Goal: Information Seeking & Learning: Learn about a topic

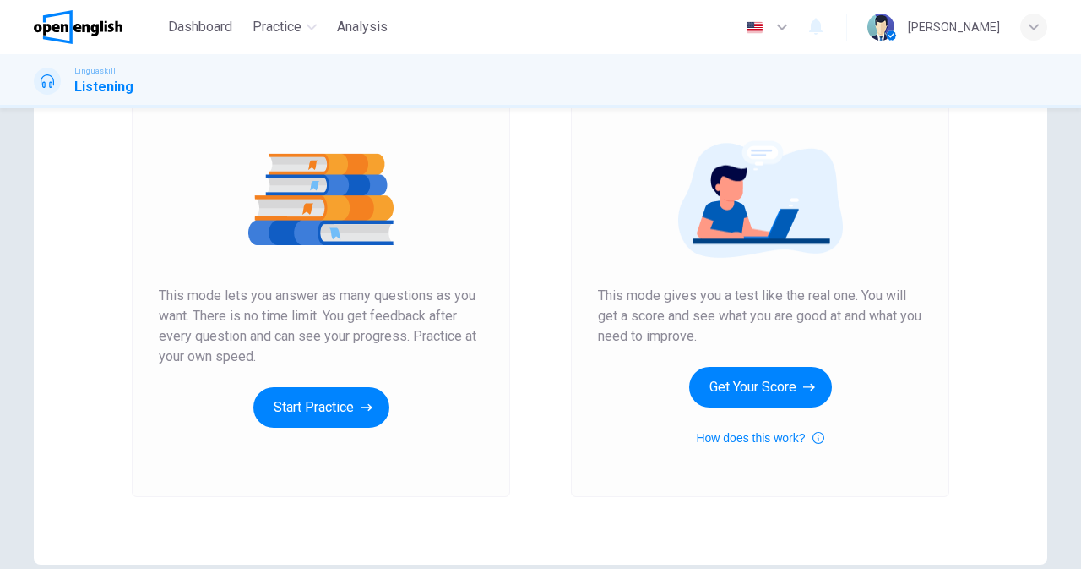
scroll to position [164, 0]
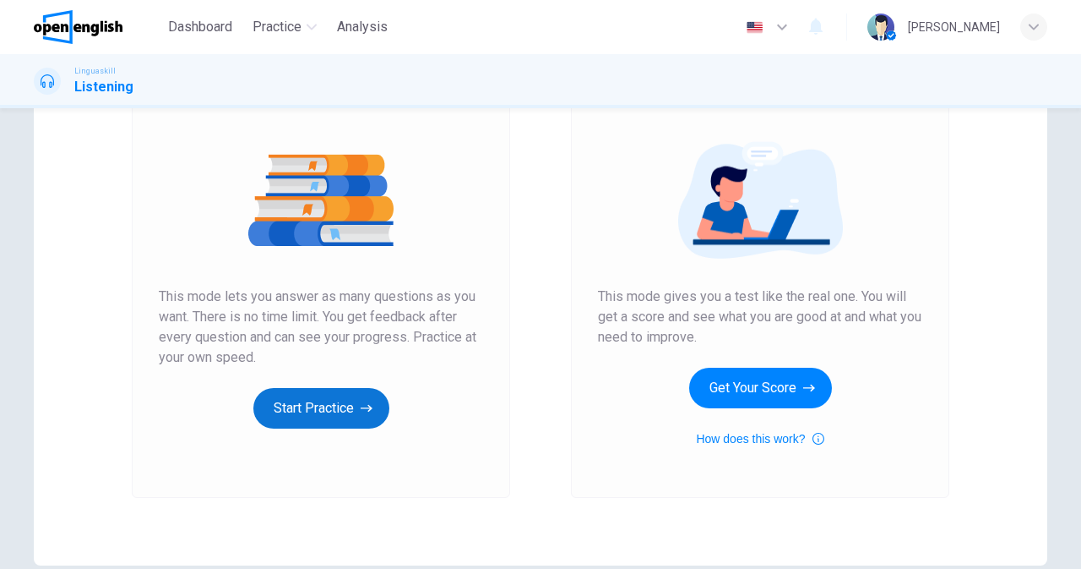
click at [317, 415] on button "Start Practice" at bounding box center [321, 408] width 136 height 41
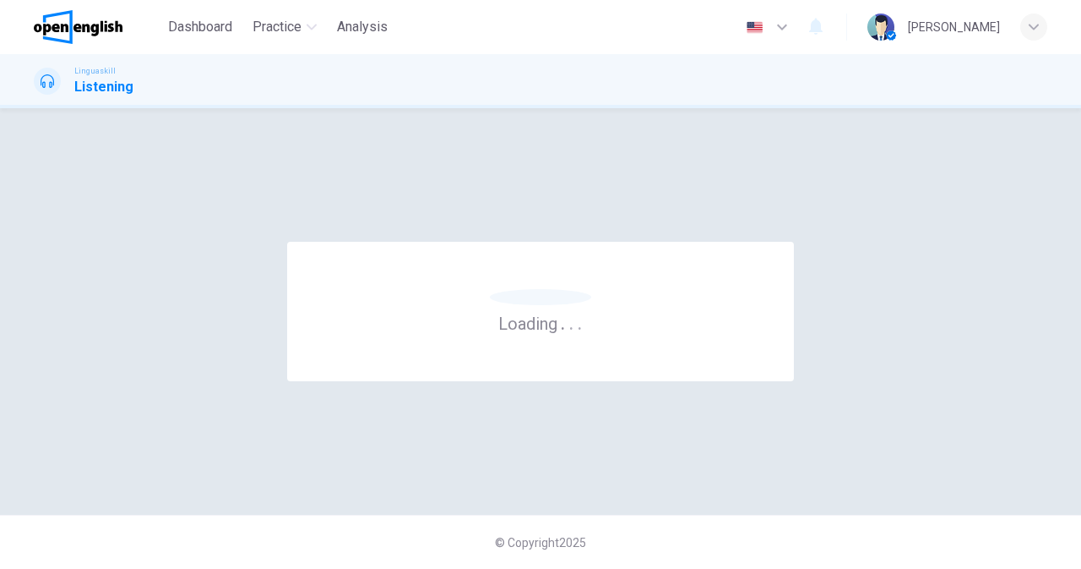
scroll to position [0, 0]
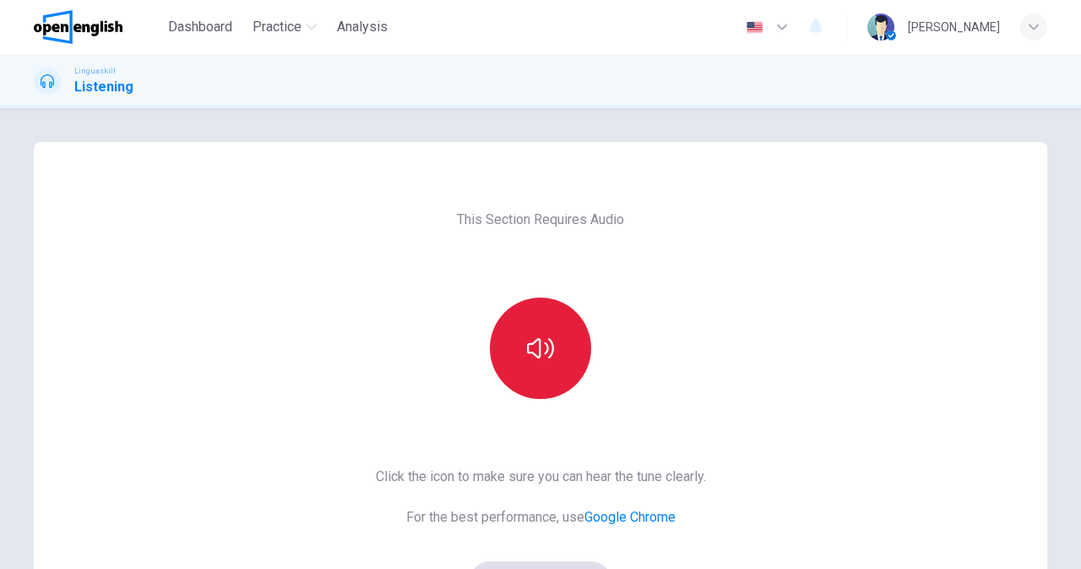
click at [555, 354] on button "button" at bounding box center [540, 347] width 101 height 101
click at [527, 354] on icon "button" at bounding box center [540, 348] width 27 height 27
click at [512, 336] on button "button" at bounding box center [540, 347] width 101 height 101
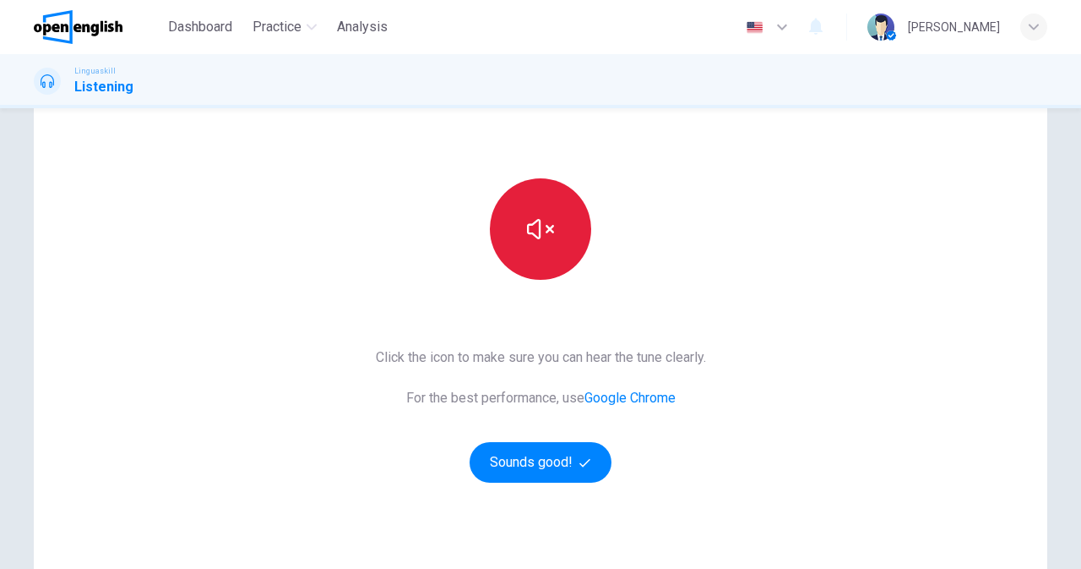
scroll to position [134, 0]
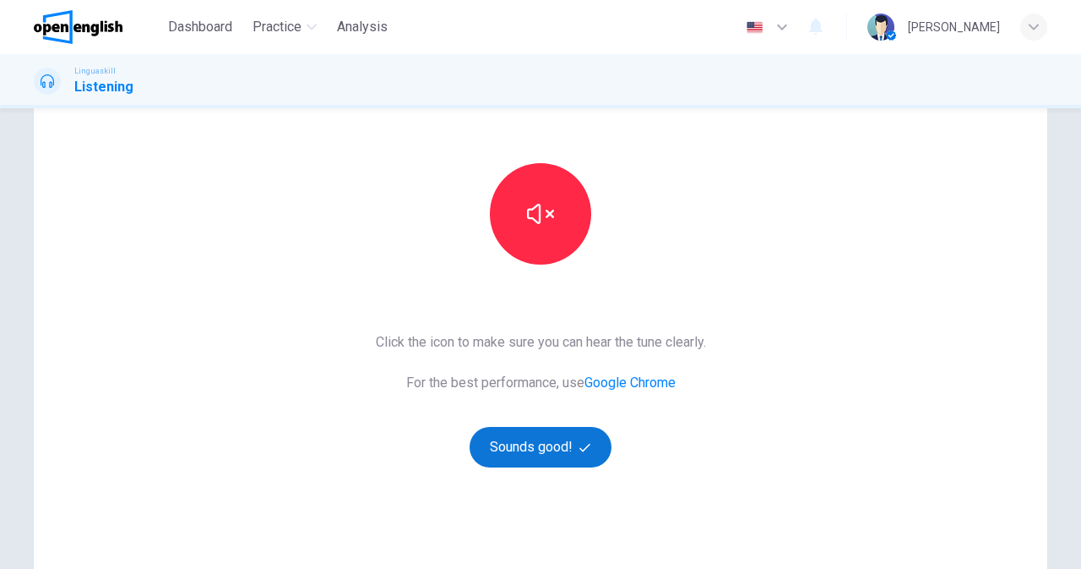
click at [529, 459] on button "Sounds good!" at bounding box center [541, 447] width 142 height 41
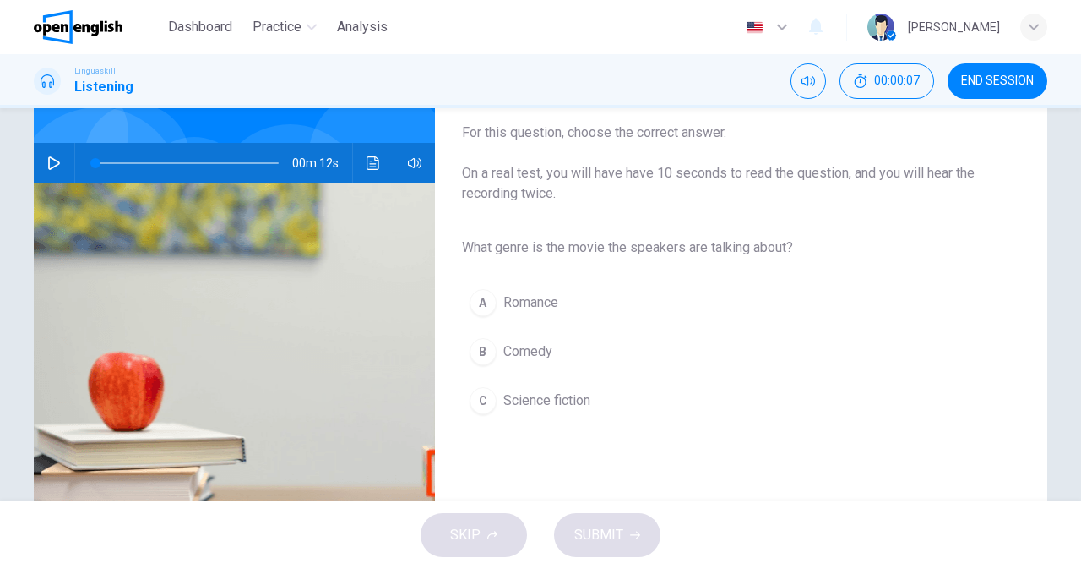
click at [62, 178] on div "00m 12s" at bounding box center [234, 163] width 401 height 41
click at [50, 162] on icon "button" at bounding box center [54, 163] width 14 height 14
click at [59, 169] on button "button" at bounding box center [54, 163] width 27 height 41
type input "*"
click at [520, 411] on button "C Science fiction" at bounding box center [727, 400] width 531 height 42
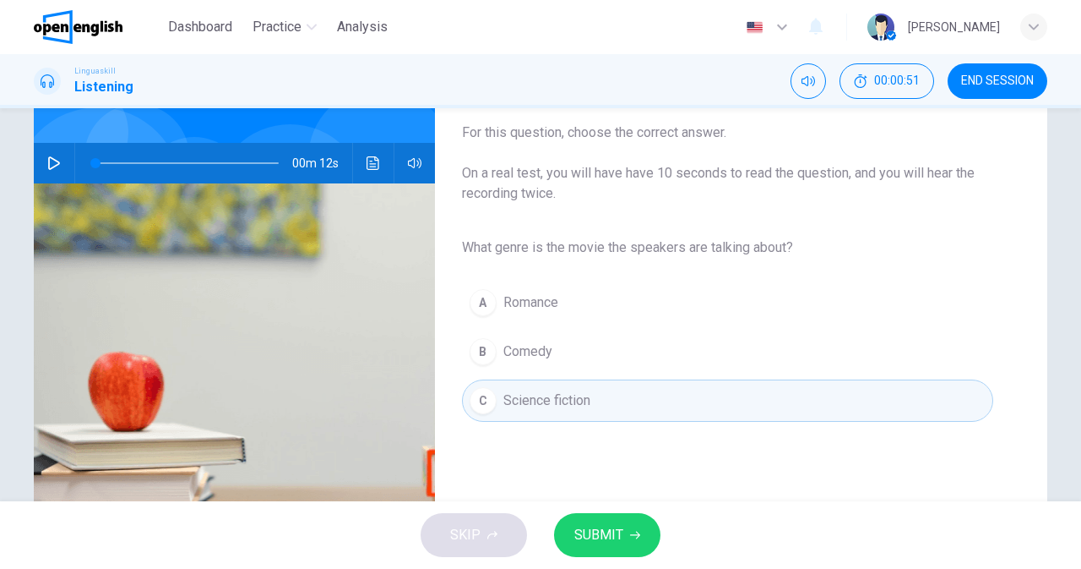
click at [607, 549] on button "SUBMIT" at bounding box center [607, 535] width 106 height 44
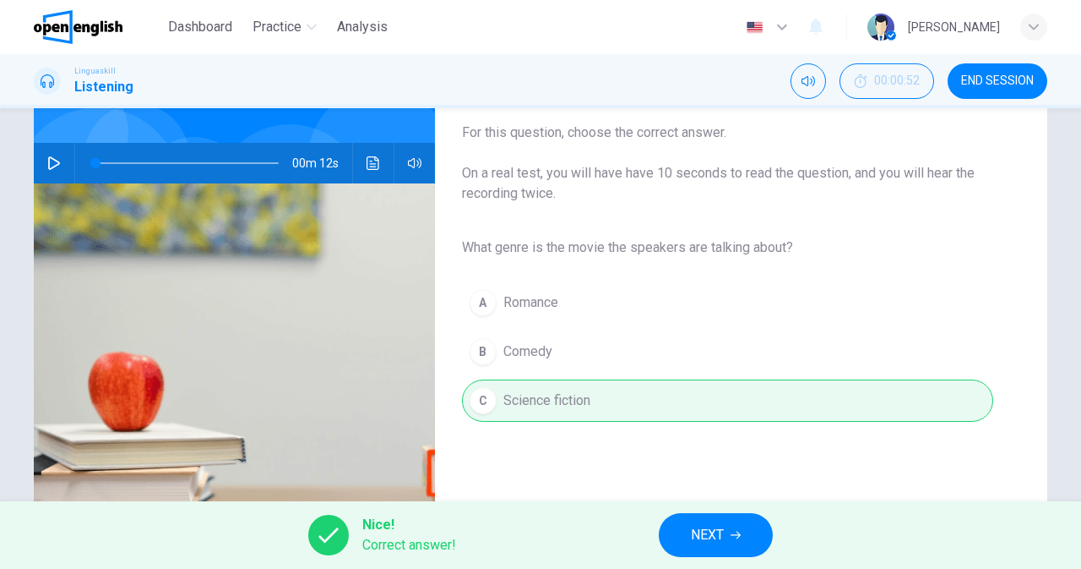
click at [698, 535] on span "NEXT" at bounding box center [707, 535] width 33 height 24
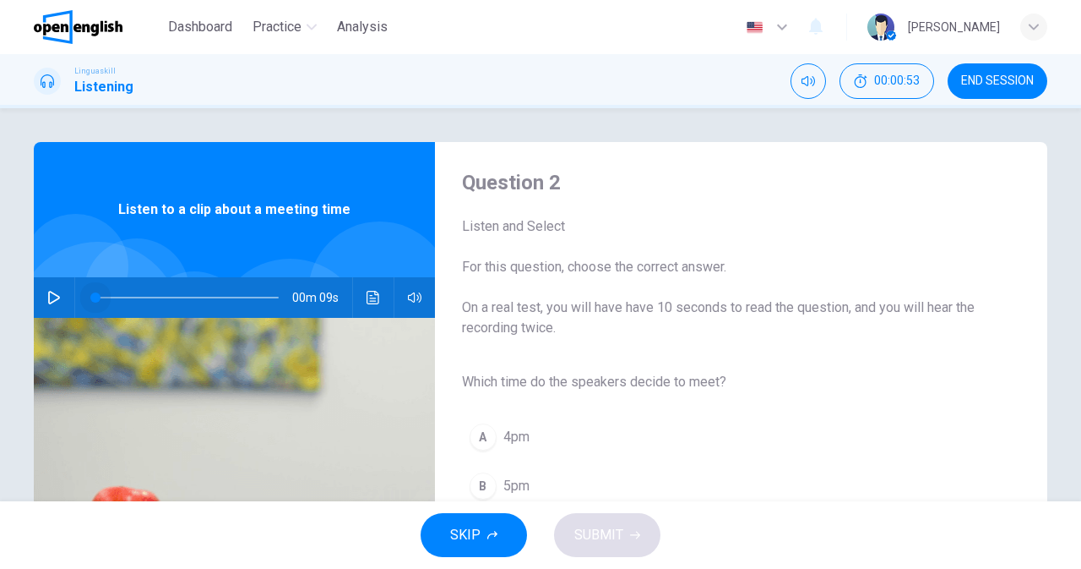
click at [90, 297] on span at bounding box center [95, 297] width 10 height 10
click at [50, 297] on icon "button" at bounding box center [54, 298] width 14 height 14
click at [90, 302] on span at bounding box center [95, 297] width 10 height 10
click at [50, 298] on icon "button" at bounding box center [54, 298] width 14 height 14
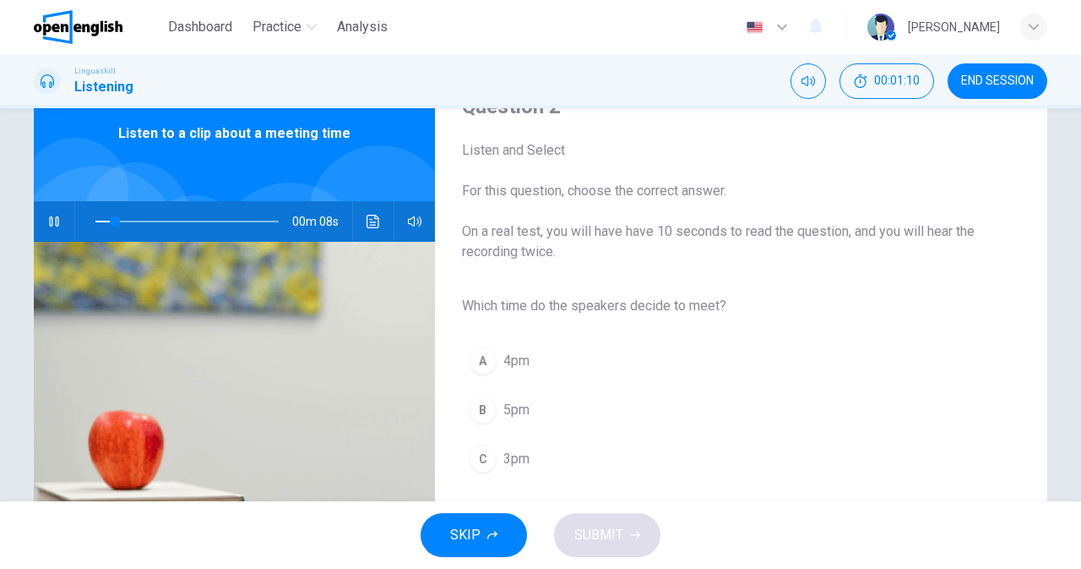
scroll to position [78, 0]
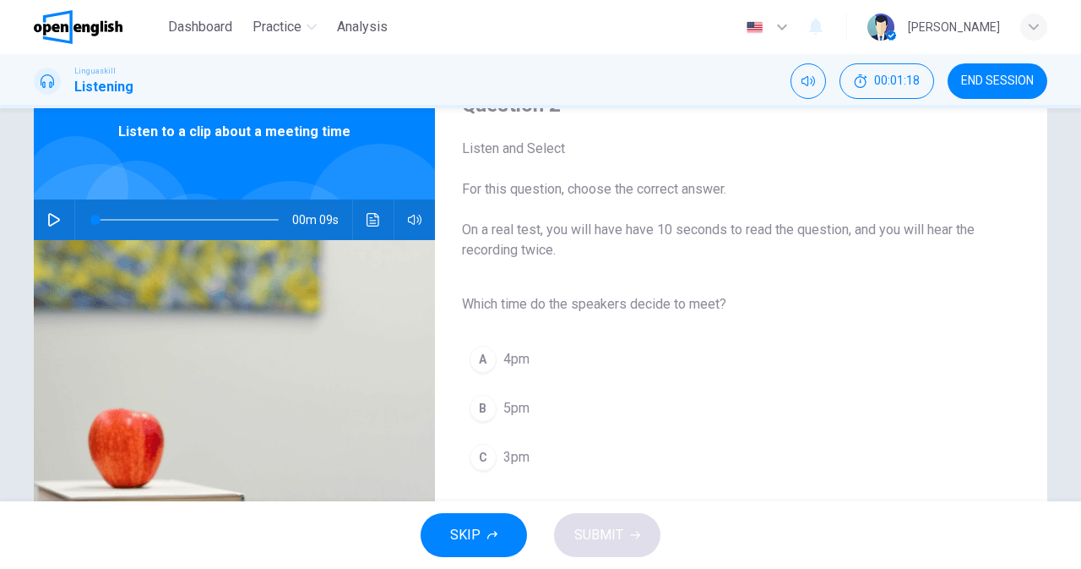
click at [463, 460] on button "C 3pm" at bounding box center [727, 457] width 531 height 42
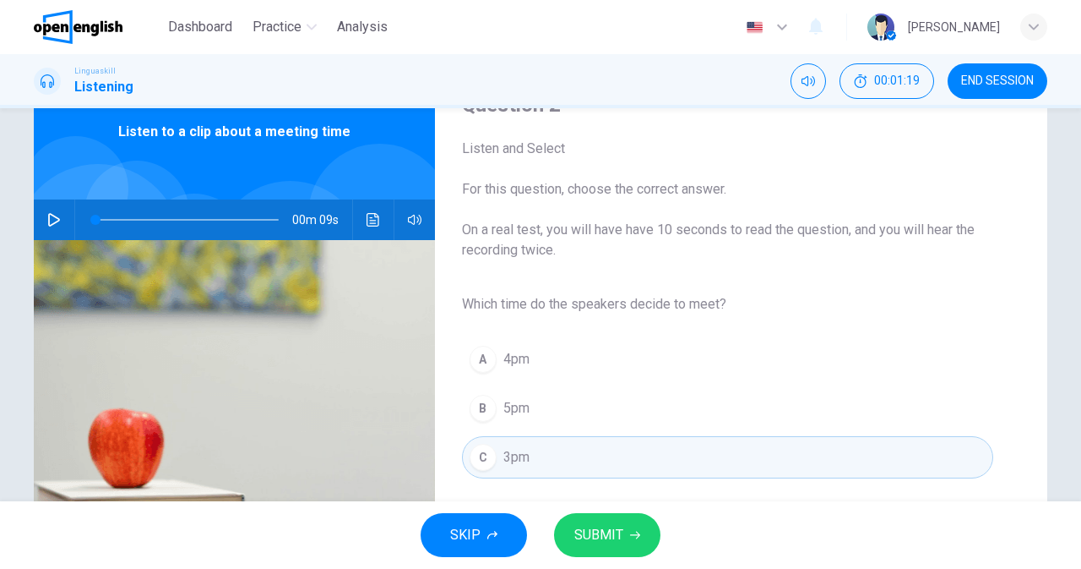
click at [596, 551] on button "SUBMIT" at bounding box center [607, 535] width 106 height 44
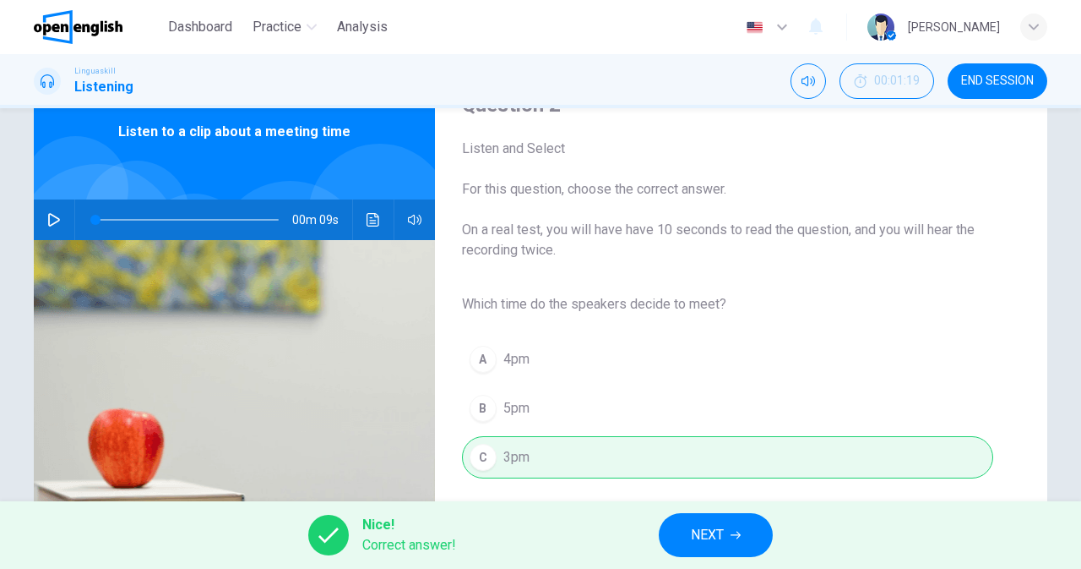
click at [678, 536] on button "NEXT" at bounding box center [716, 535] width 114 height 44
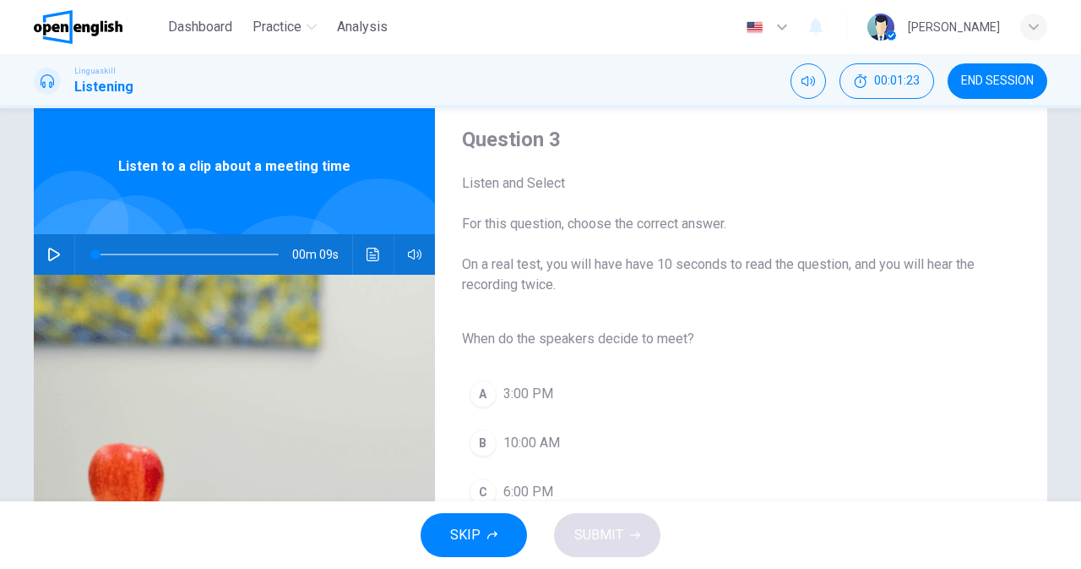
scroll to position [44, 0]
click at [50, 246] on button "button" at bounding box center [54, 253] width 27 height 41
type input "*"
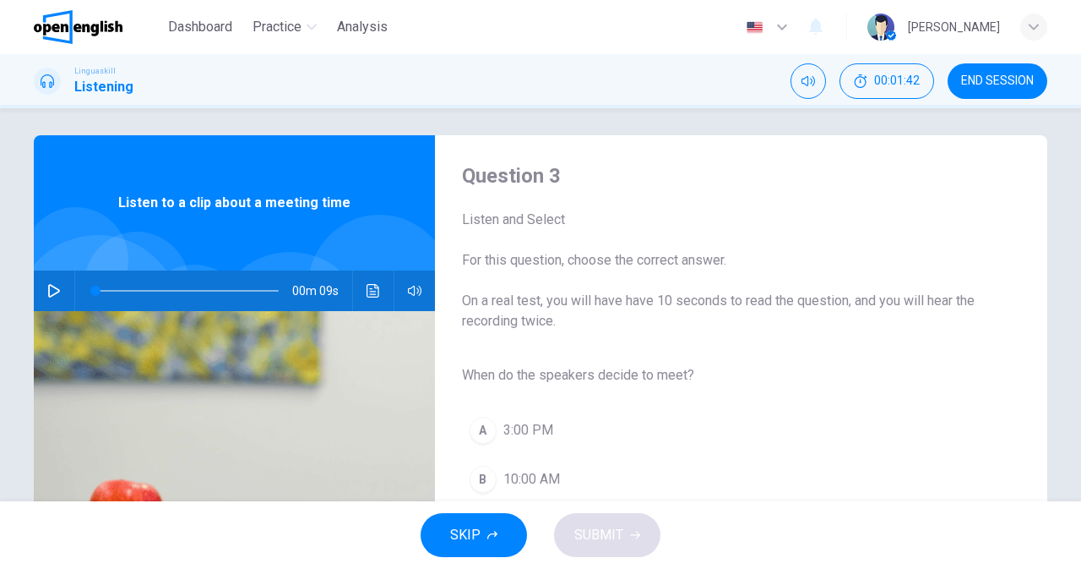
scroll to position [0, 0]
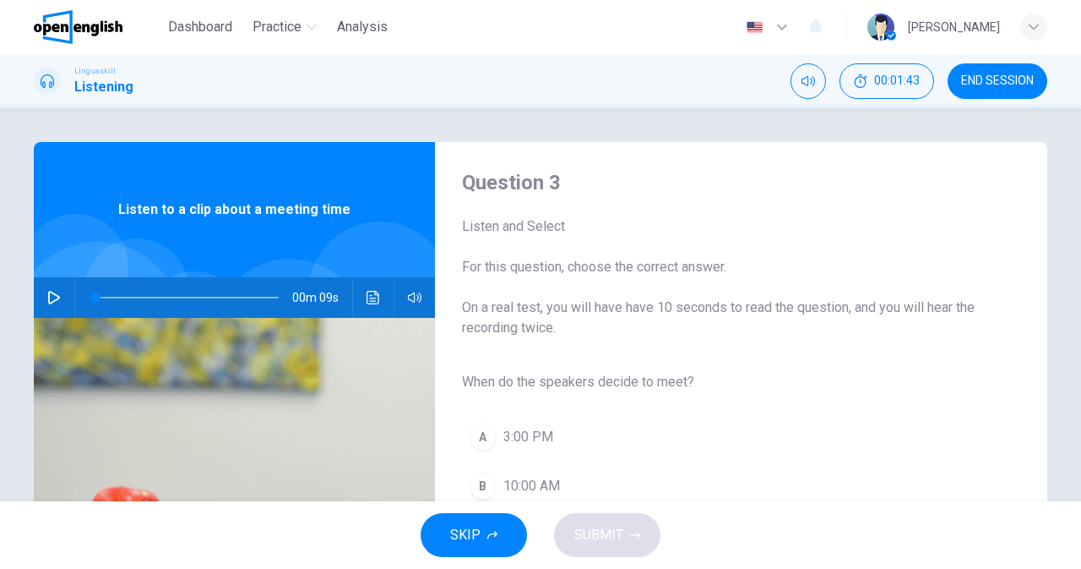
click at [517, 438] on span "3:00 PM" at bounding box center [529, 437] width 50 height 20
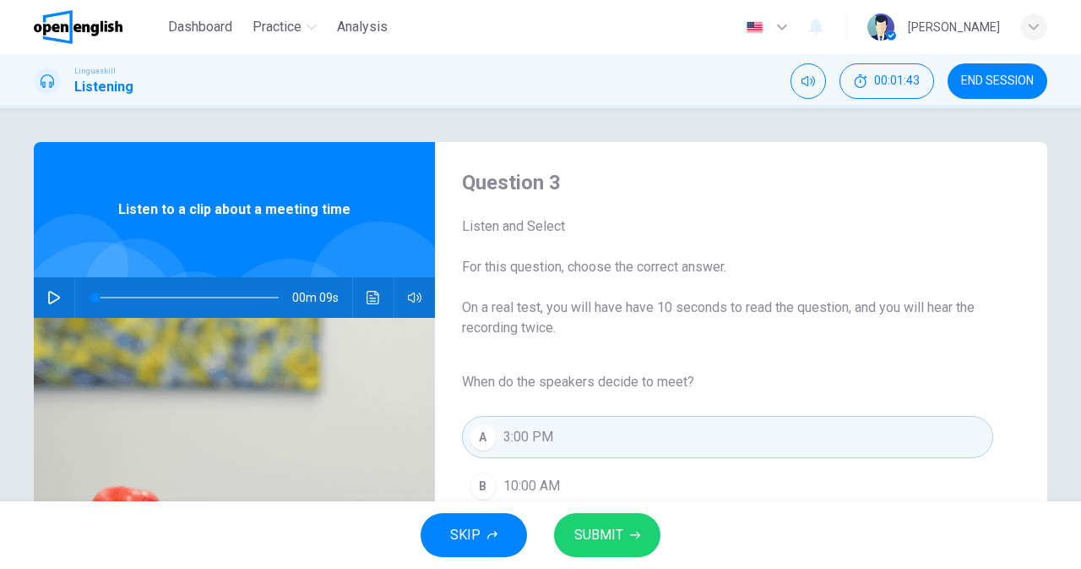
click at [602, 531] on span "SUBMIT" at bounding box center [598, 535] width 49 height 24
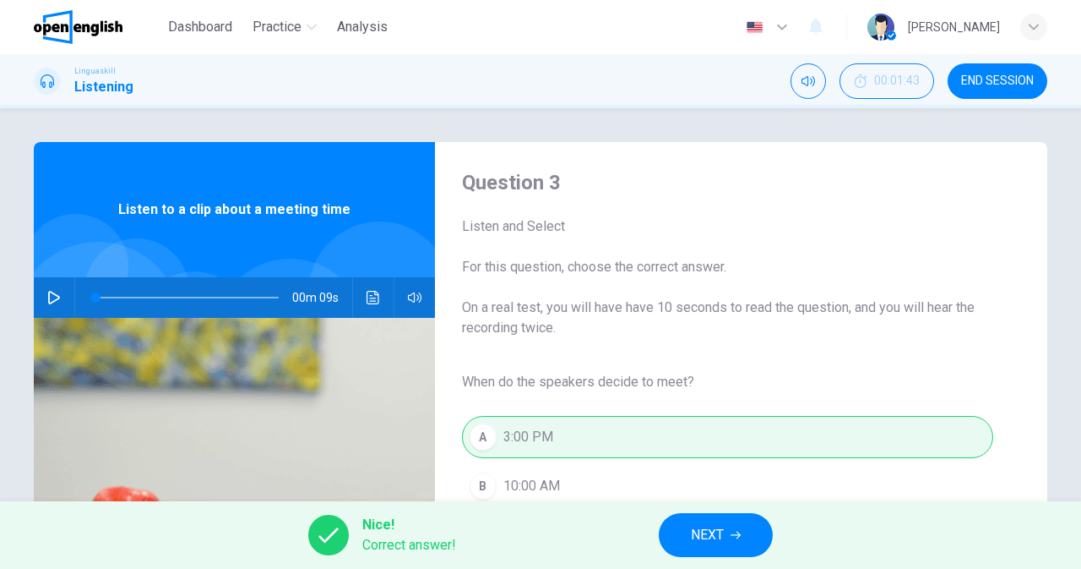
click at [705, 530] on span "NEXT" at bounding box center [707, 535] width 33 height 24
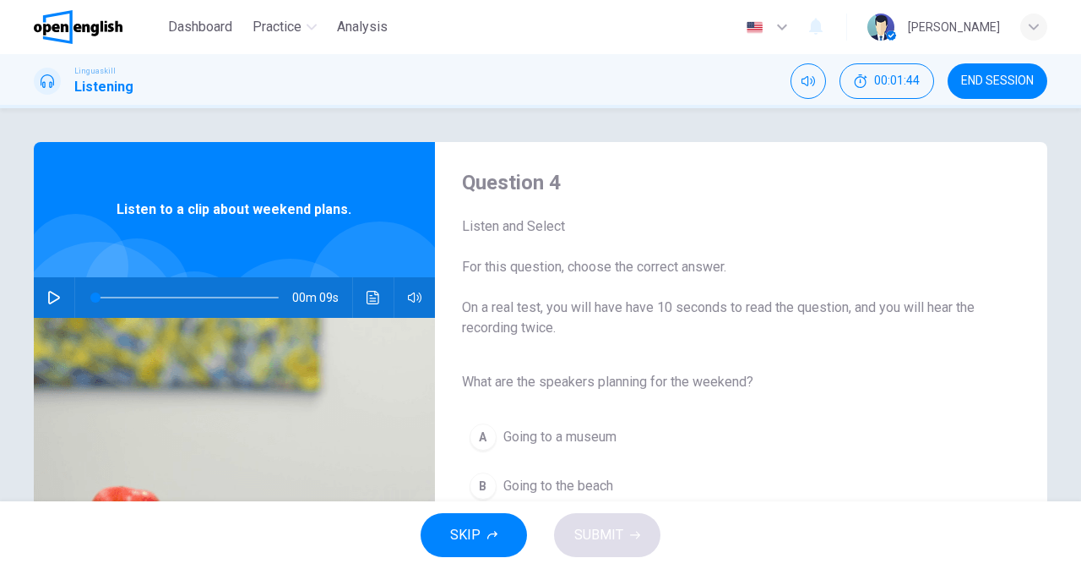
click at [48, 299] on icon "button" at bounding box center [54, 298] width 14 height 14
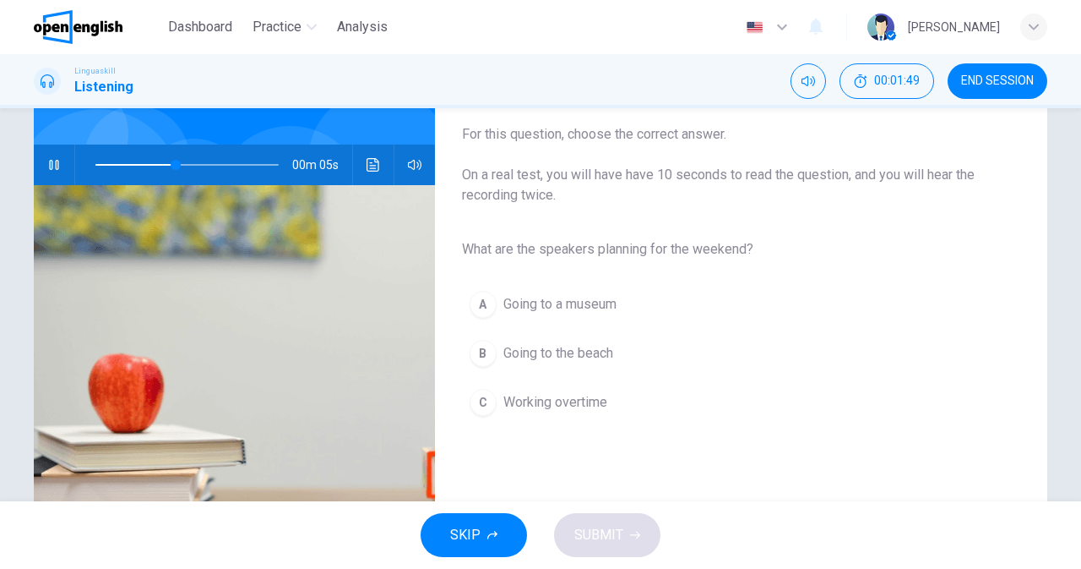
scroll to position [133, 0]
type input "*"
click at [580, 358] on span "Going to the beach" at bounding box center [559, 352] width 110 height 20
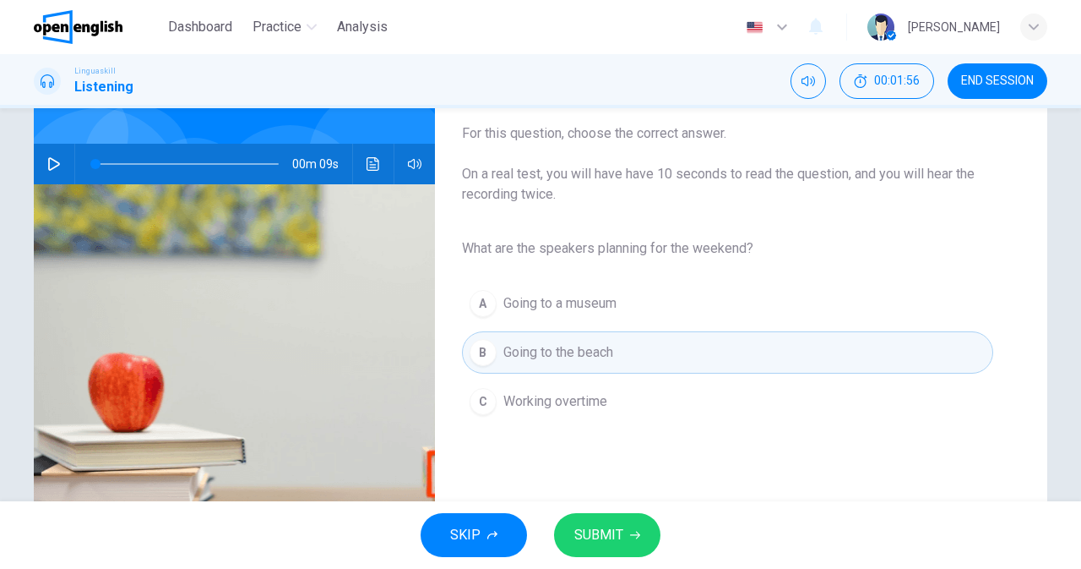
click at [640, 525] on button "SUBMIT" at bounding box center [607, 535] width 106 height 44
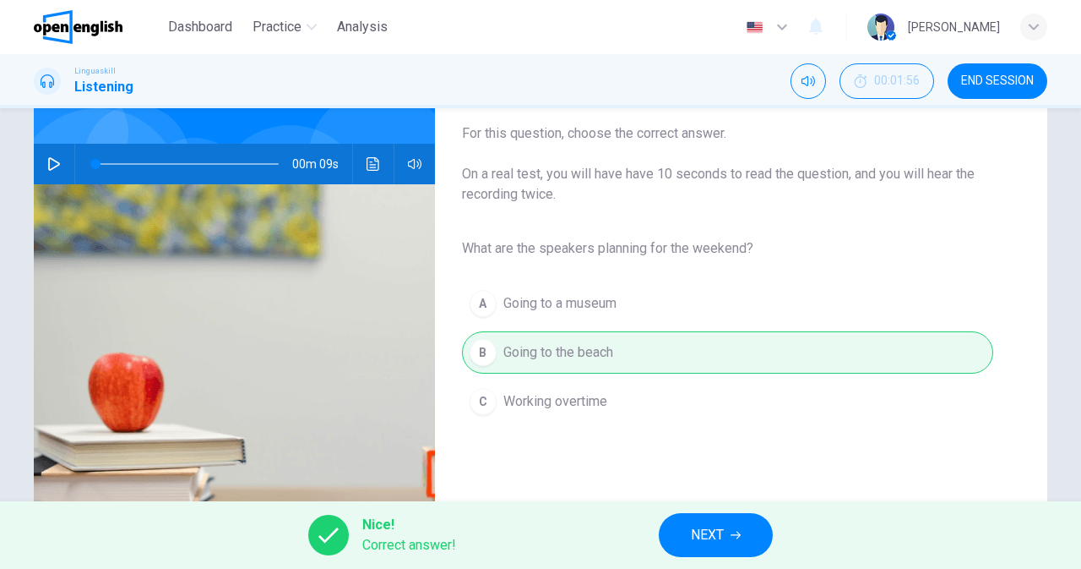
click at [704, 552] on button "NEXT" at bounding box center [716, 535] width 114 height 44
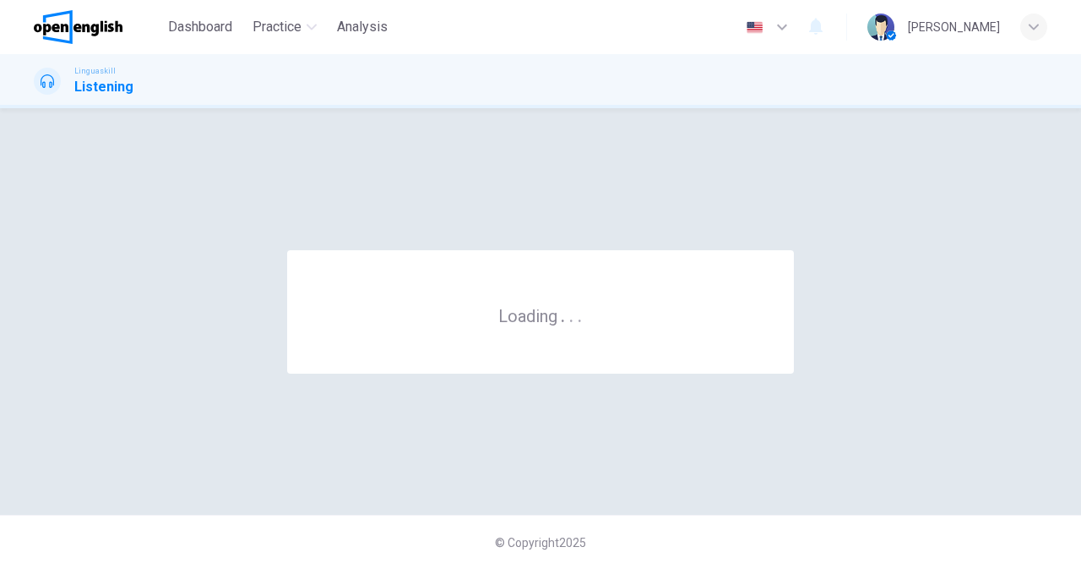
scroll to position [0, 0]
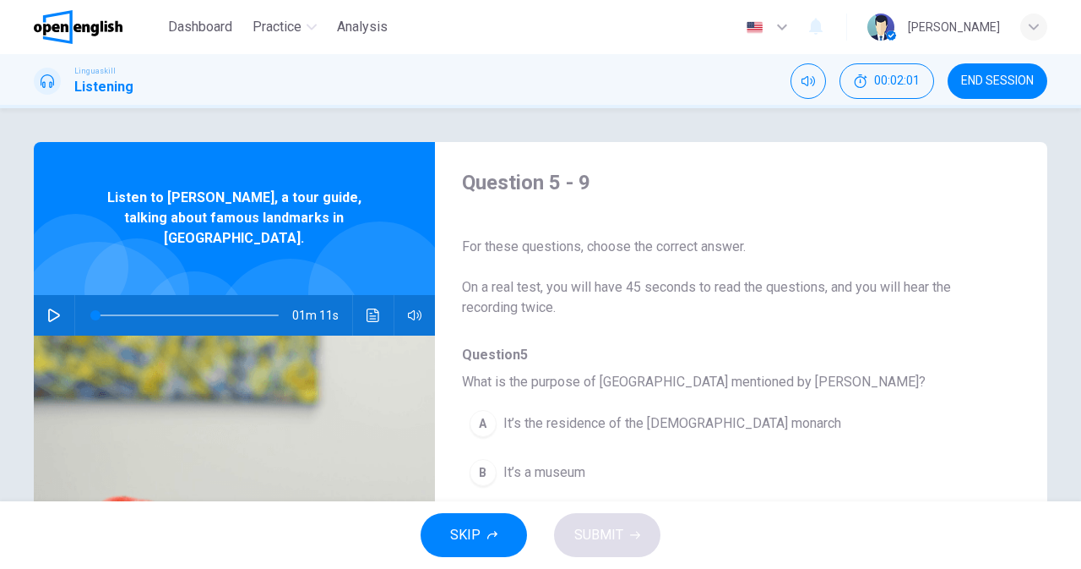
click at [48, 308] on icon "button" at bounding box center [54, 315] width 12 height 14
click at [373, 308] on icon "Click to see the audio transcription" at bounding box center [374, 315] width 14 height 14
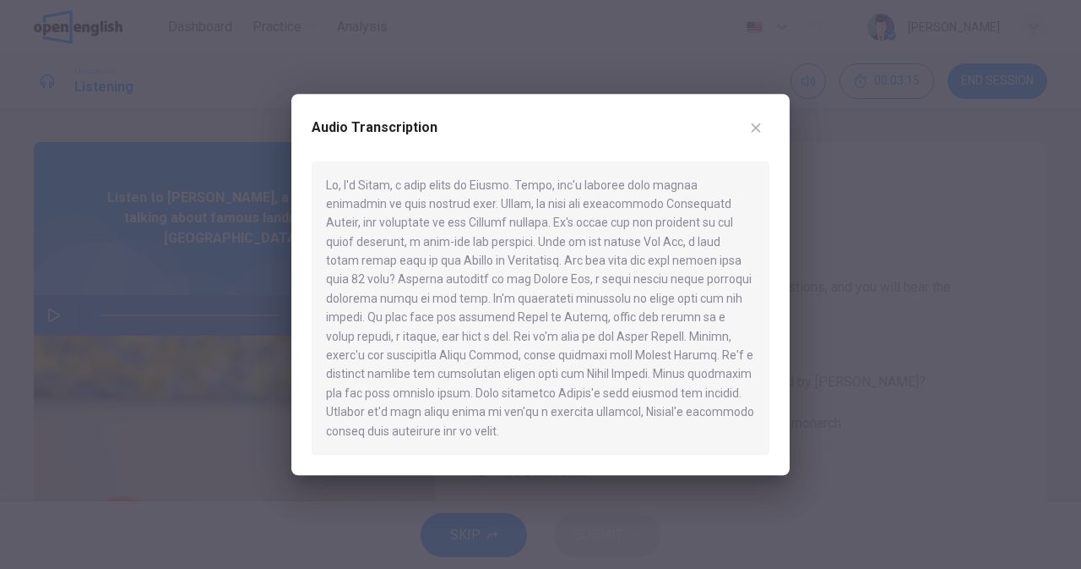
click at [756, 128] on icon "button" at bounding box center [756, 126] width 9 height 9
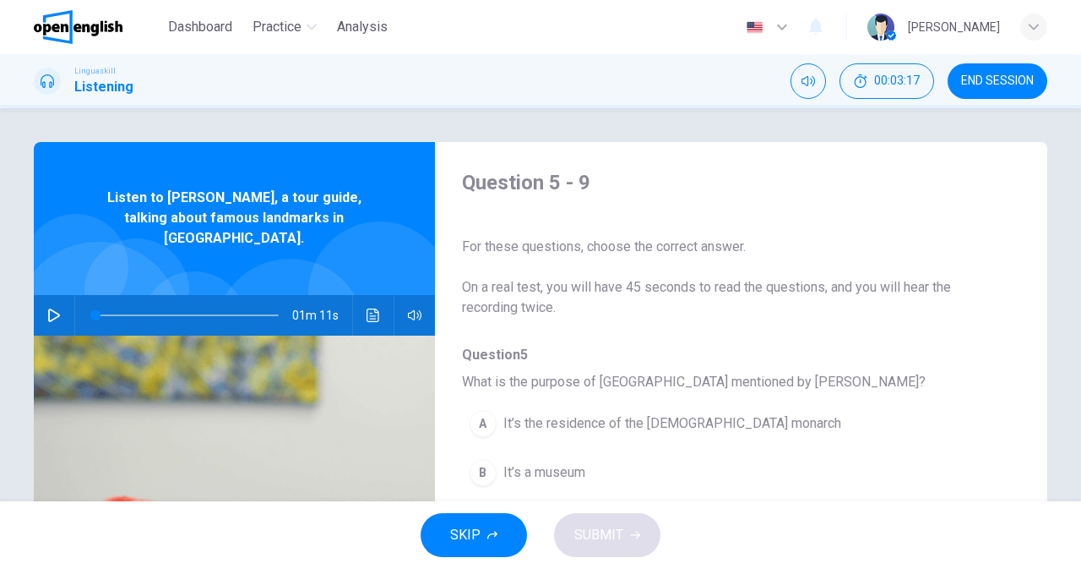
click at [50, 308] on icon "button" at bounding box center [54, 315] width 14 height 14
click at [369, 308] on icon "Click to see the audio transcription" at bounding box center [374, 315] width 14 height 14
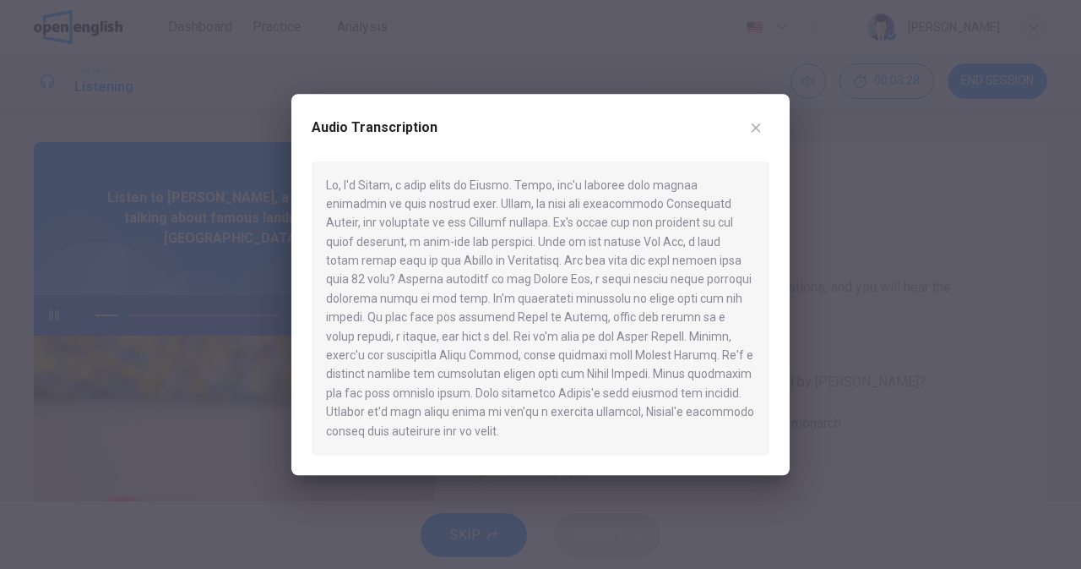
click at [753, 253] on div at bounding box center [541, 307] width 458 height 293
click at [748, 119] on button "button" at bounding box center [756, 127] width 27 height 27
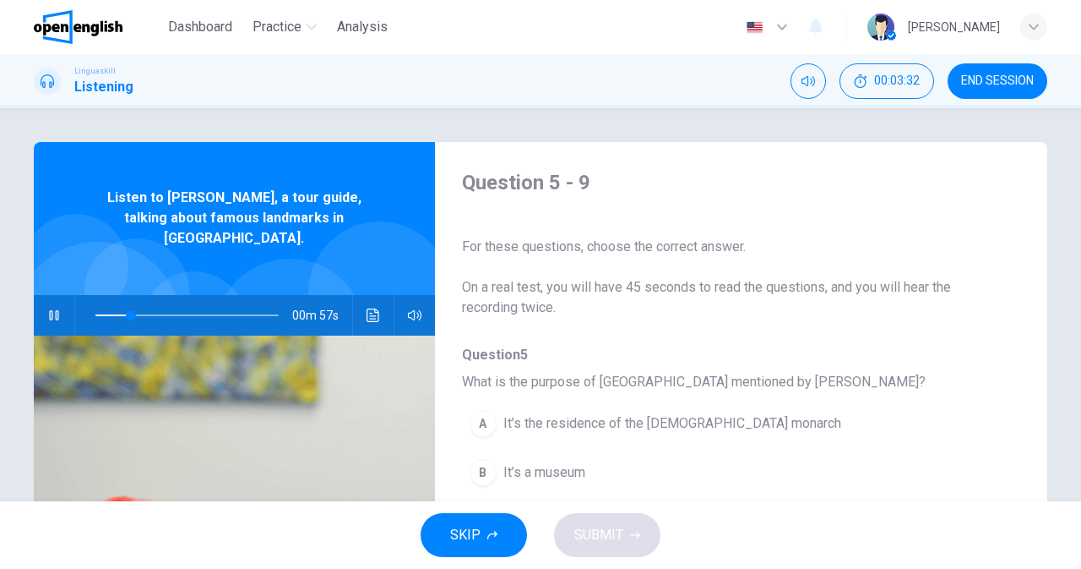
click at [689, 422] on span "It’s the residence of the [DEMOGRAPHIC_DATA] monarch" at bounding box center [673, 423] width 338 height 20
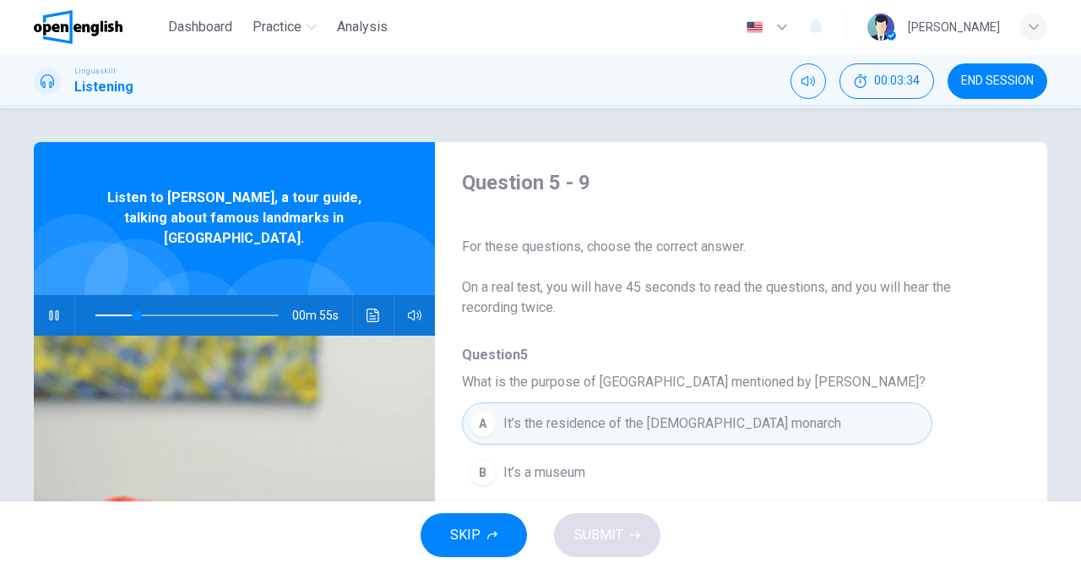
click at [673, 423] on span "It’s the residence of the [DEMOGRAPHIC_DATA] monarch" at bounding box center [673, 423] width 338 height 20
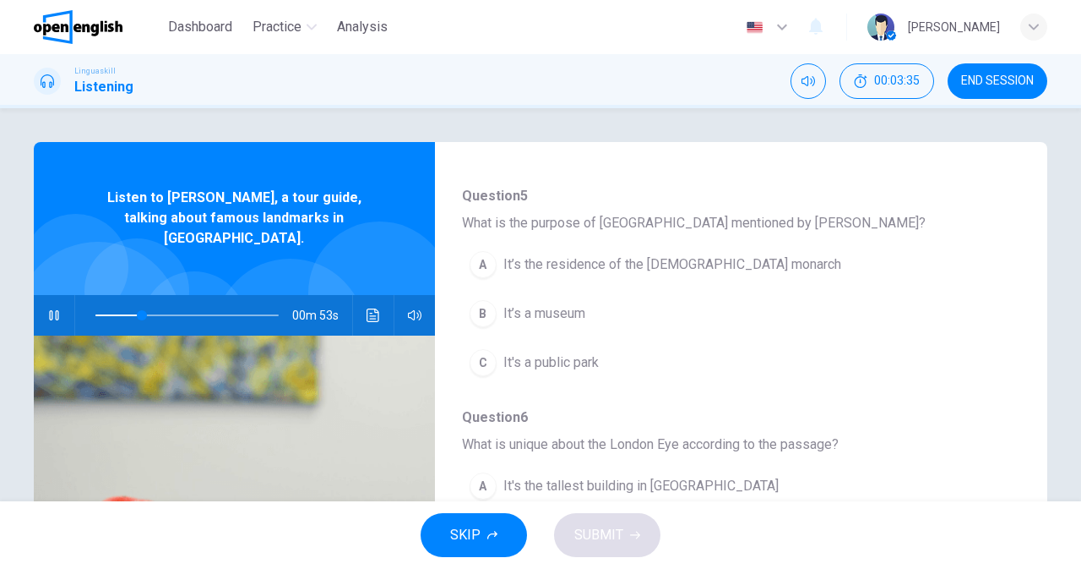
scroll to position [195, 0]
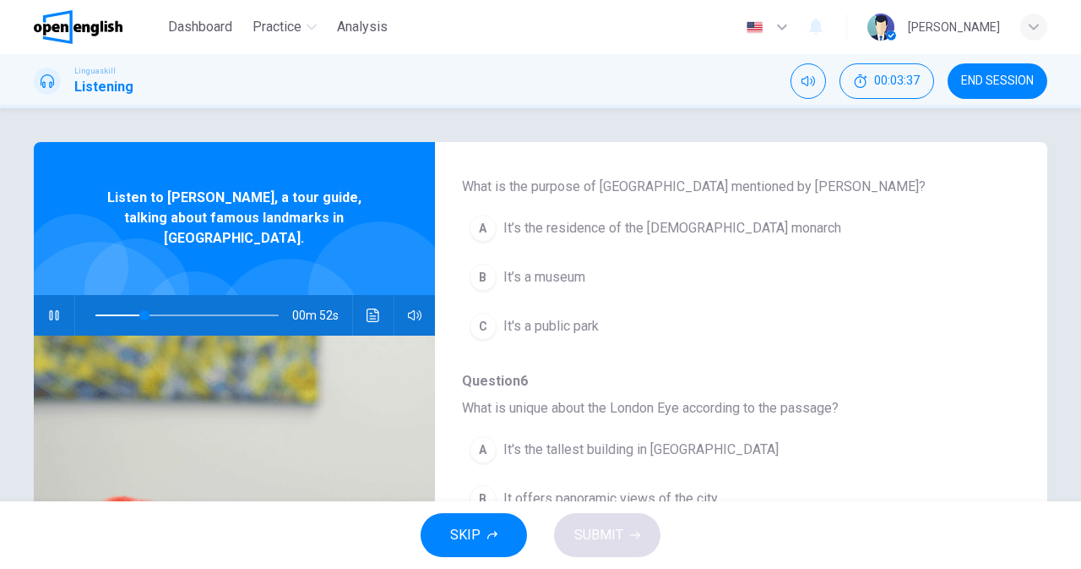
click at [370, 308] on icon "Click to see the audio transcription" at bounding box center [373, 315] width 13 height 14
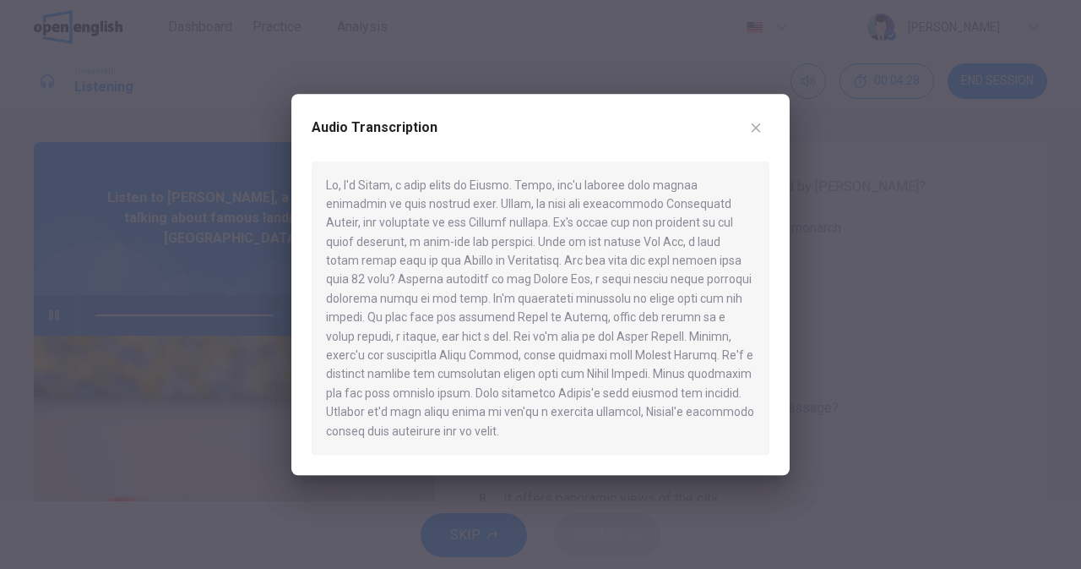
type input "*"
click at [758, 128] on icon "button" at bounding box center [756, 128] width 14 height 14
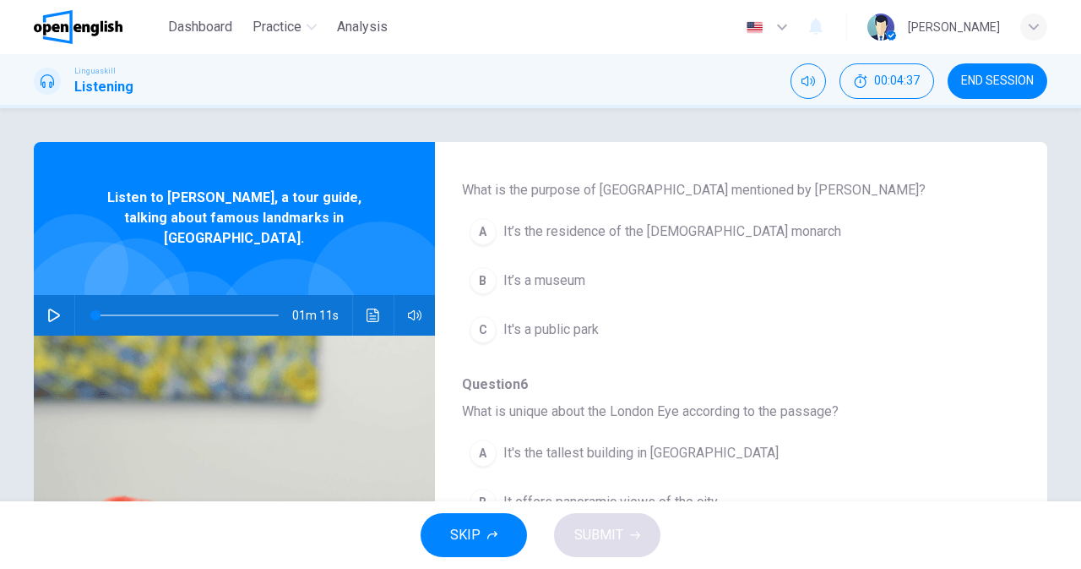
scroll to position [231, 0]
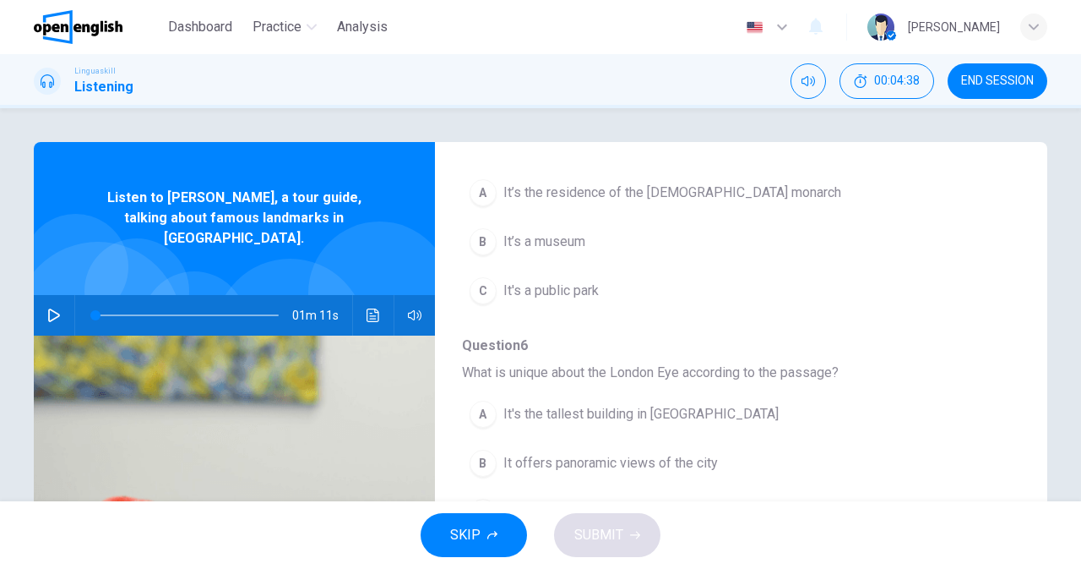
click at [598, 189] on span "It’s the residence of the [DEMOGRAPHIC_DATA] monarch" at bounding box center [673, 192] width 338 height 20
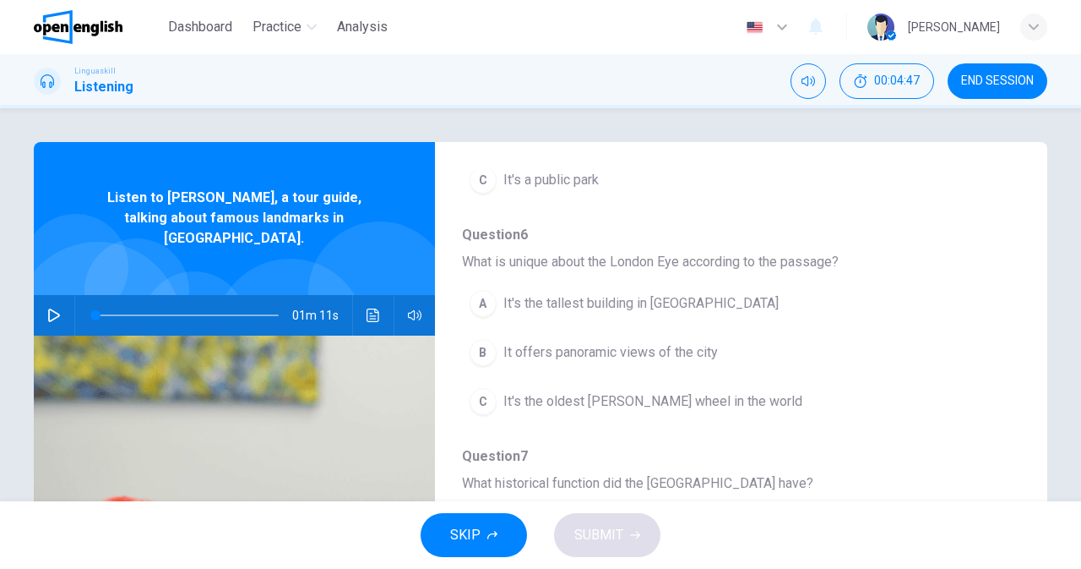
scroll to position [347, 0]
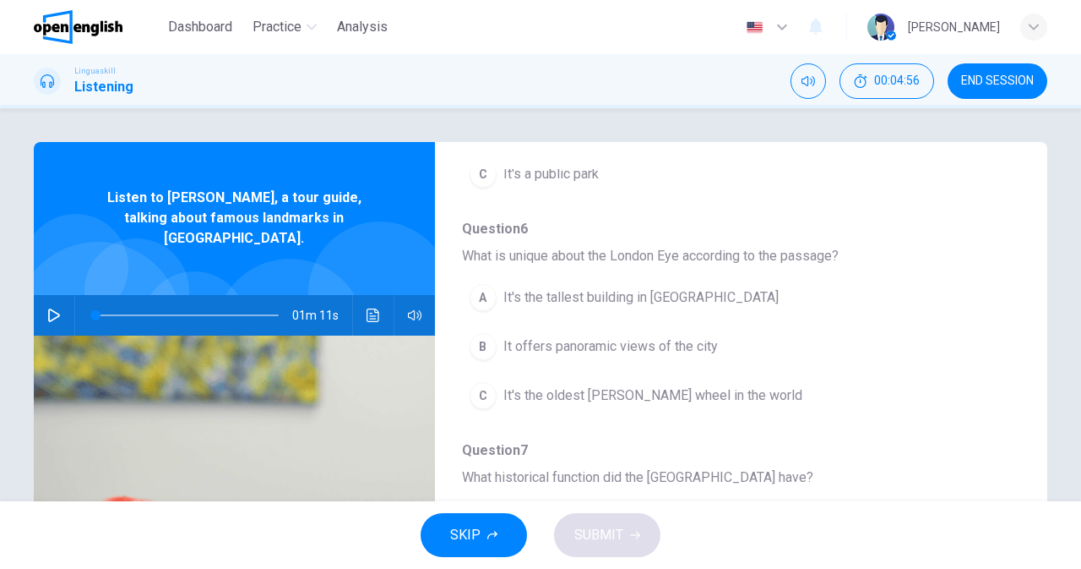
click at [371, 308] on icon "Click to see the audio transcription" at bounding box center [374, 315] width 14 height 14
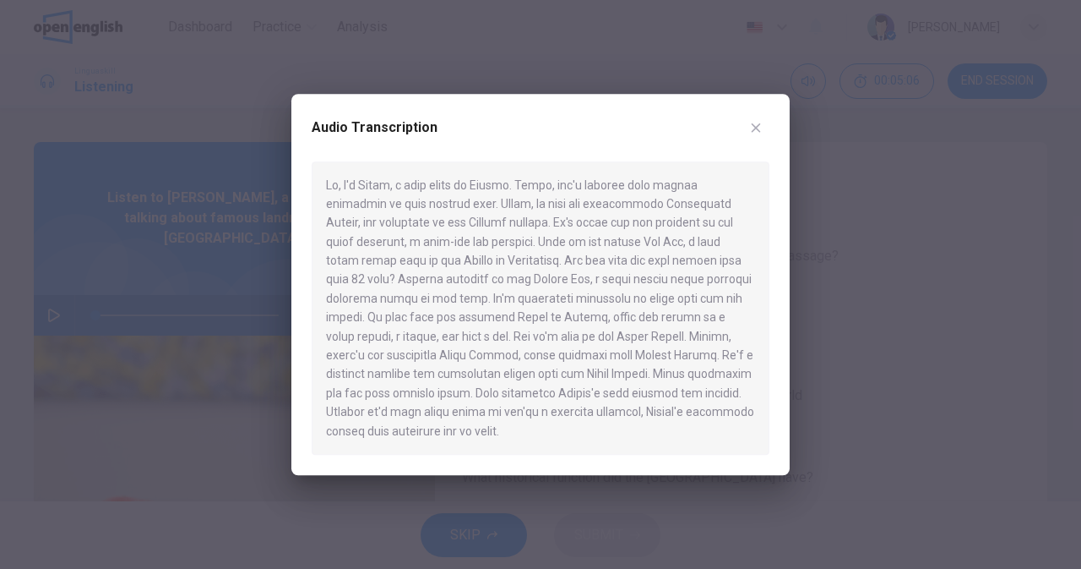
click at [756, 128] on icon "button" at bounding box center [756, 126] width 9 height 9
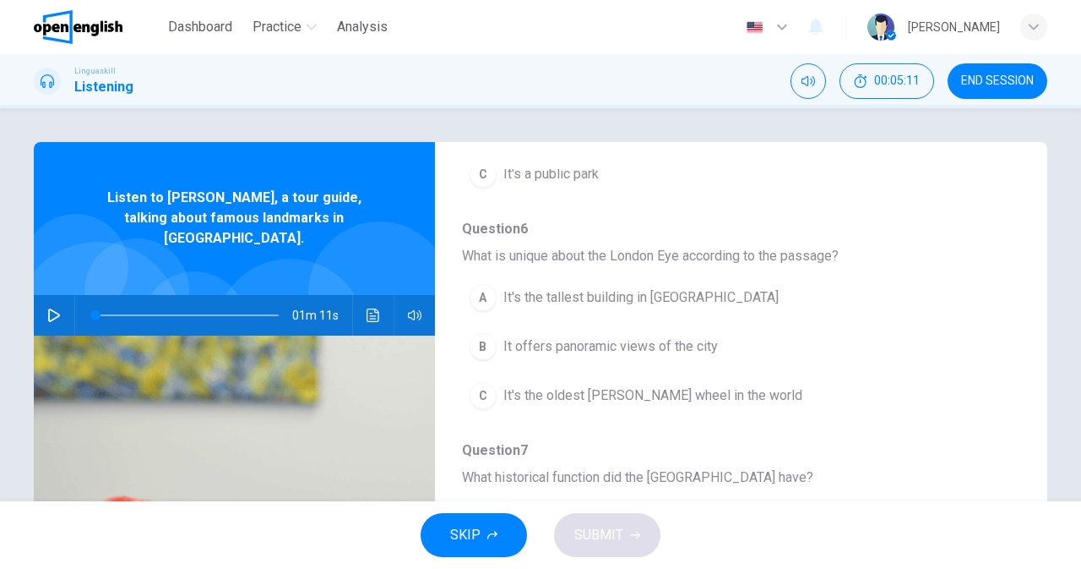
click at [646, 343] on span "It offers panoramic views of the city" at bounding box center [611, 346] width 215 height 20
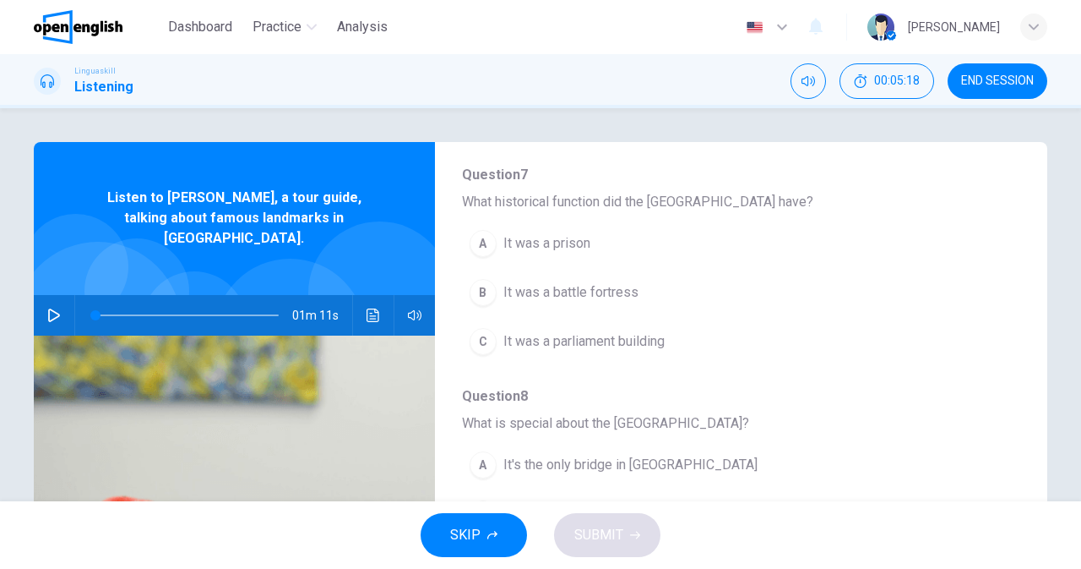
scroll to position [623, 0]
click at [401, 295] on button "button" at bounding box center [414, 315] width 27 height 41
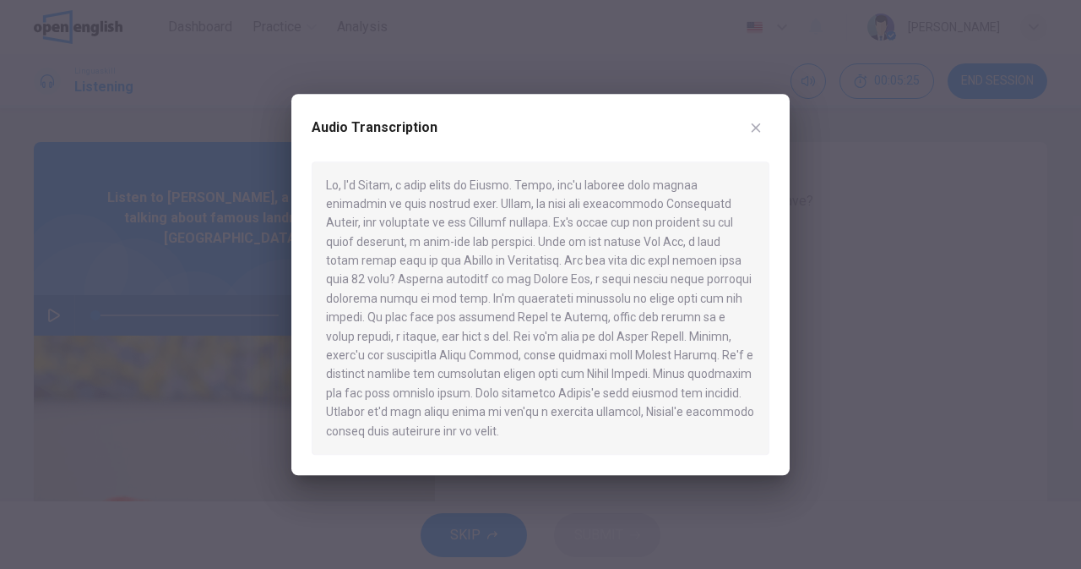
click at [756, 135] on button "button" at bounding box center [756, 127] width 27 height 27
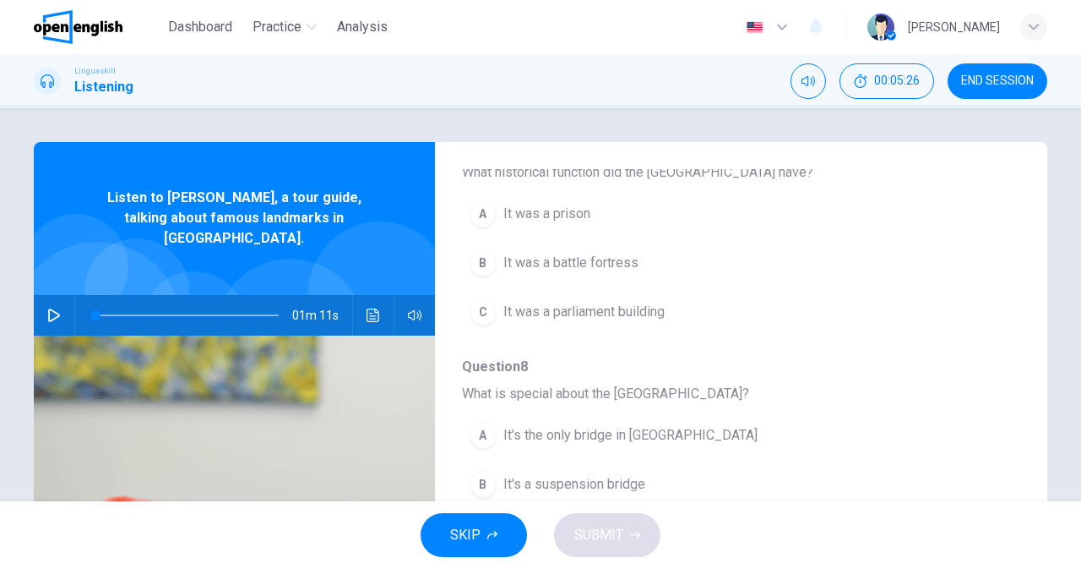
scroll to position [702, 0]
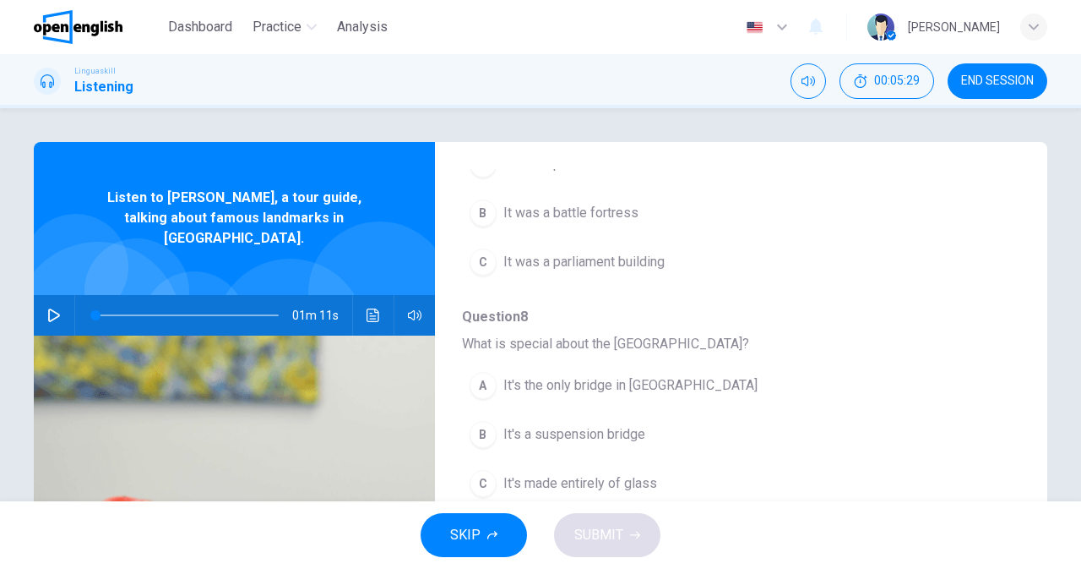
click at [592, 438] on span "It's a suspension bridge" at bounding box center [575, 434] width 142 height 20
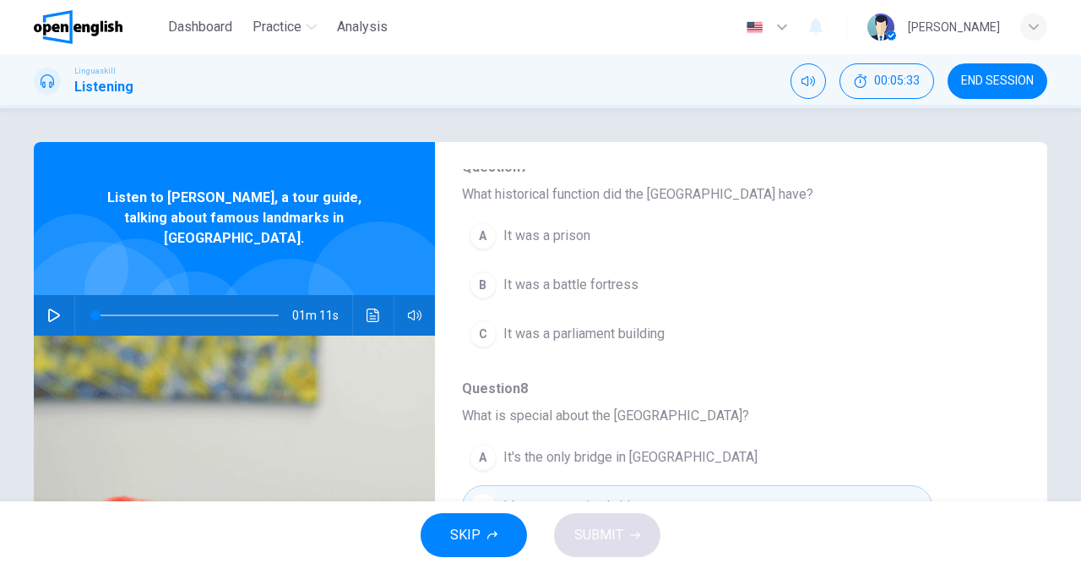
scroll to position [623, 0]
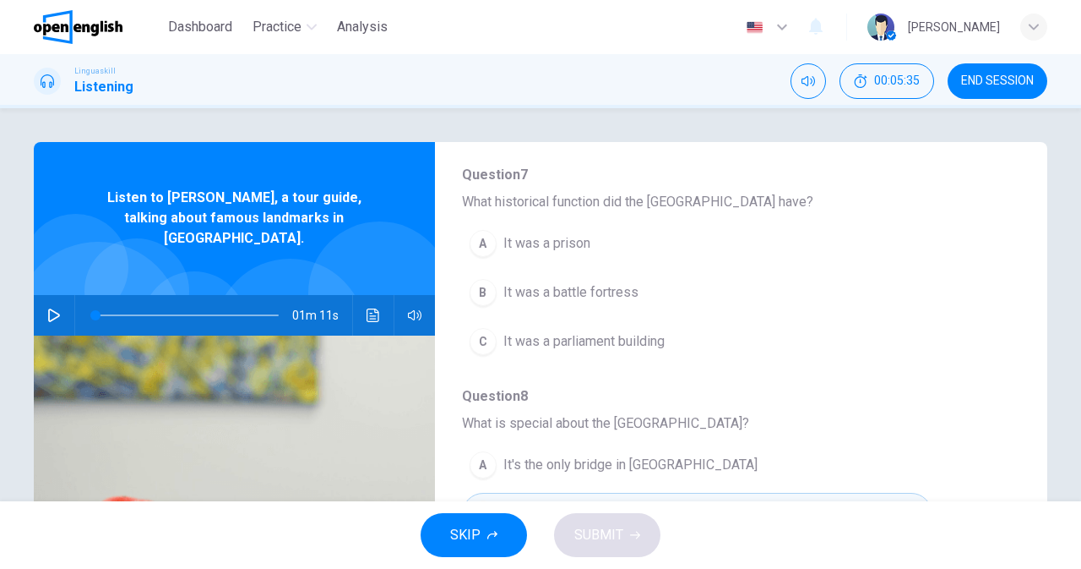
click at [618, 337] on span "It was a parliament building" at bounding box center [584, 341] width 161 height 20
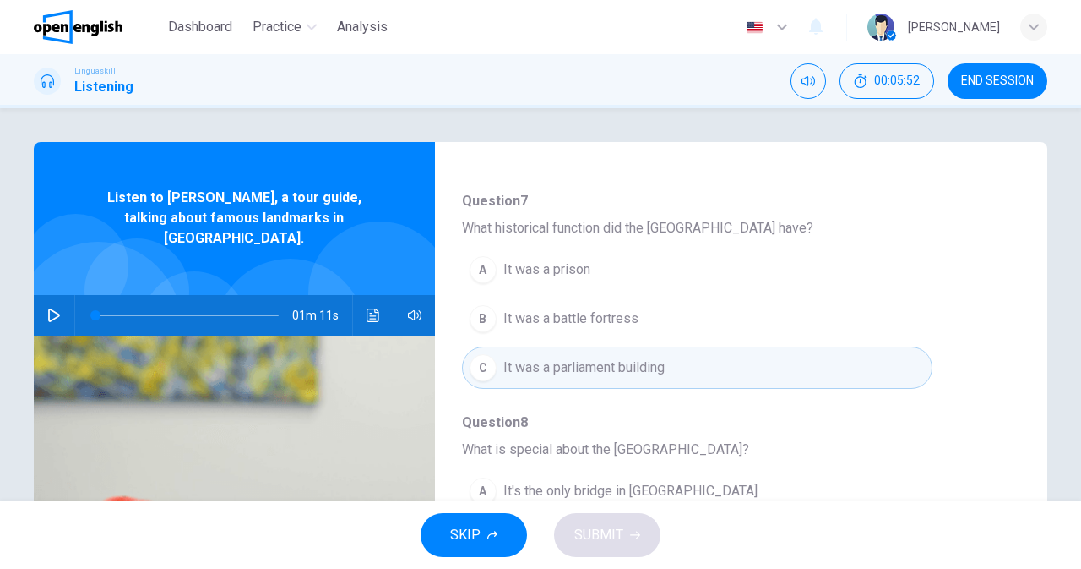
scroll to position [729, 0]
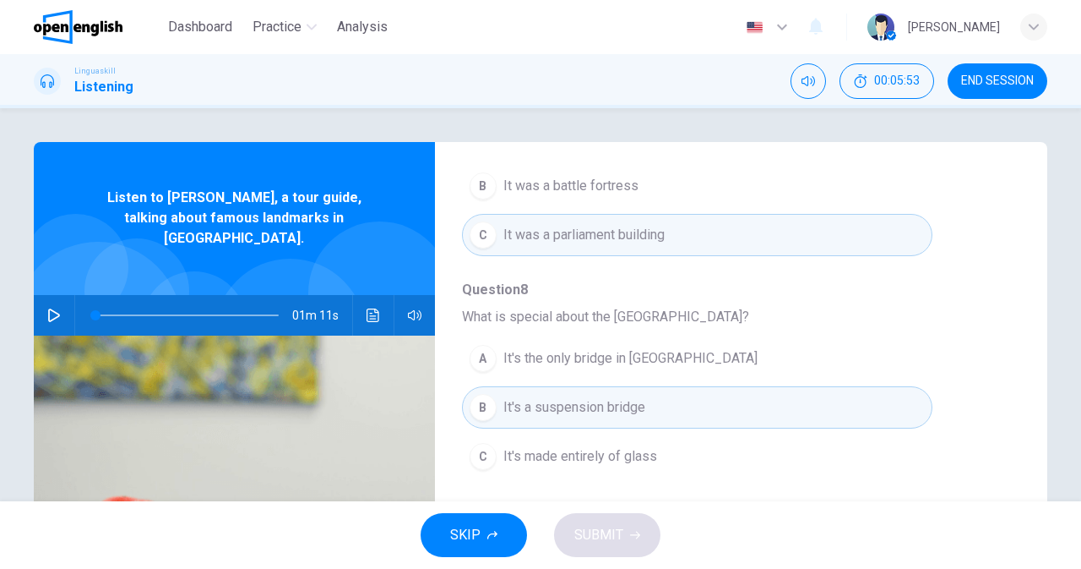
click at [633, 531] on div "SKIP SUBMIT" at bounding box center [540, 535] width 1081 height 68
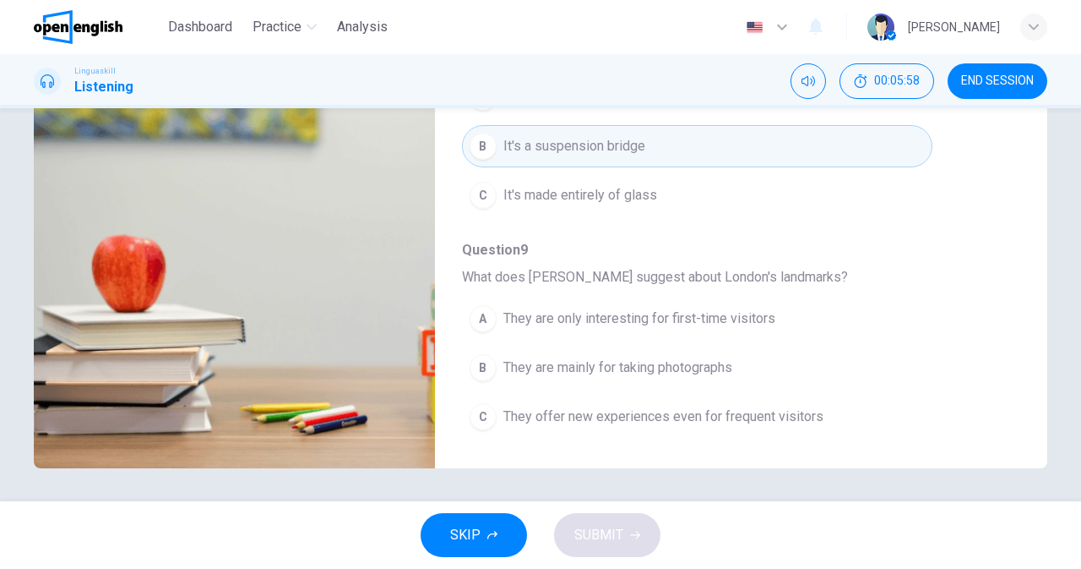
scroll to position [262, 0]
click at [718, 430] on button "C They offer new experiences even for frequent visitors" at bounding box center [697, 416] width 471 height 42
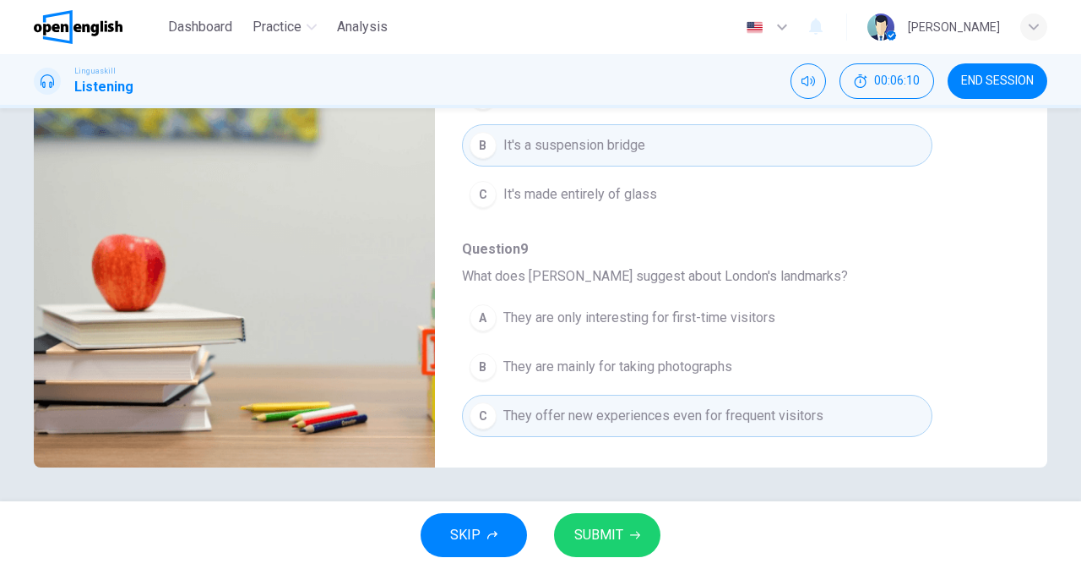
click at [642, 552] on button "SUBMIT" at bounding box center [607, 535] width 106 height 44
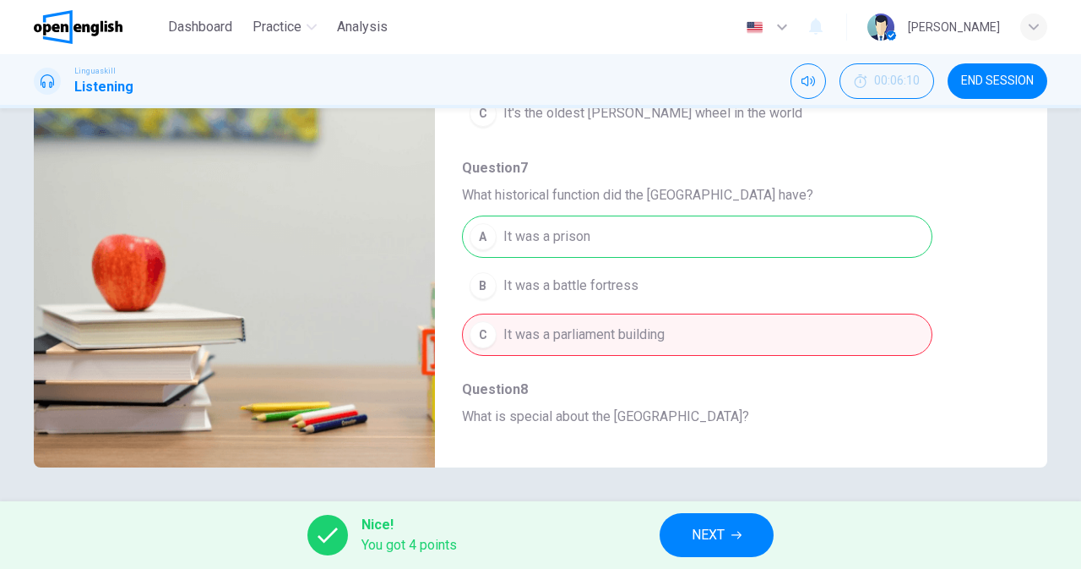
scroll to position [385, 0]
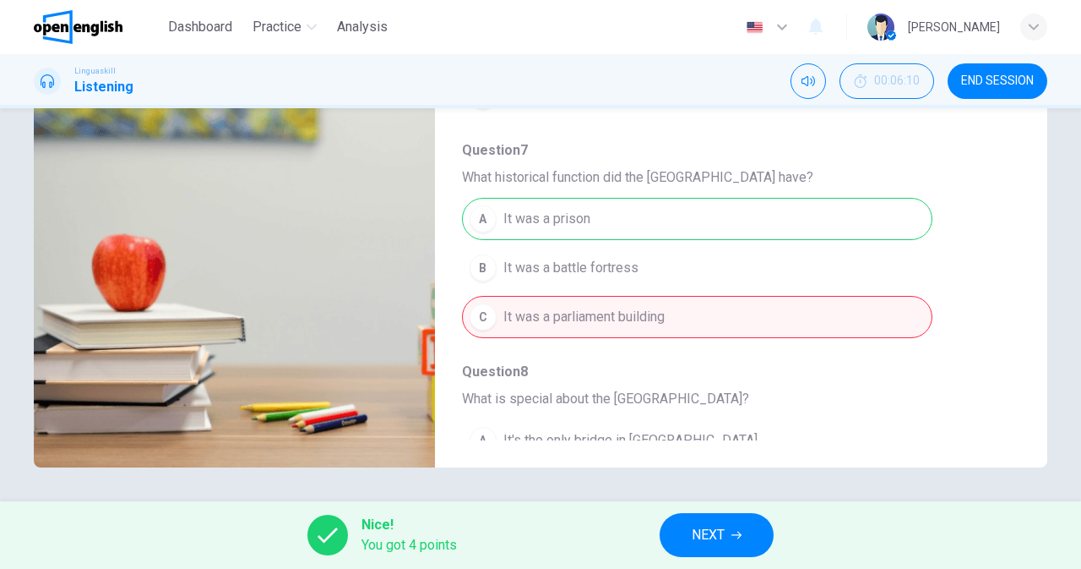
click at [744, 541] on button "NEXT" at bounding box center [717, 535] width 114 height 44
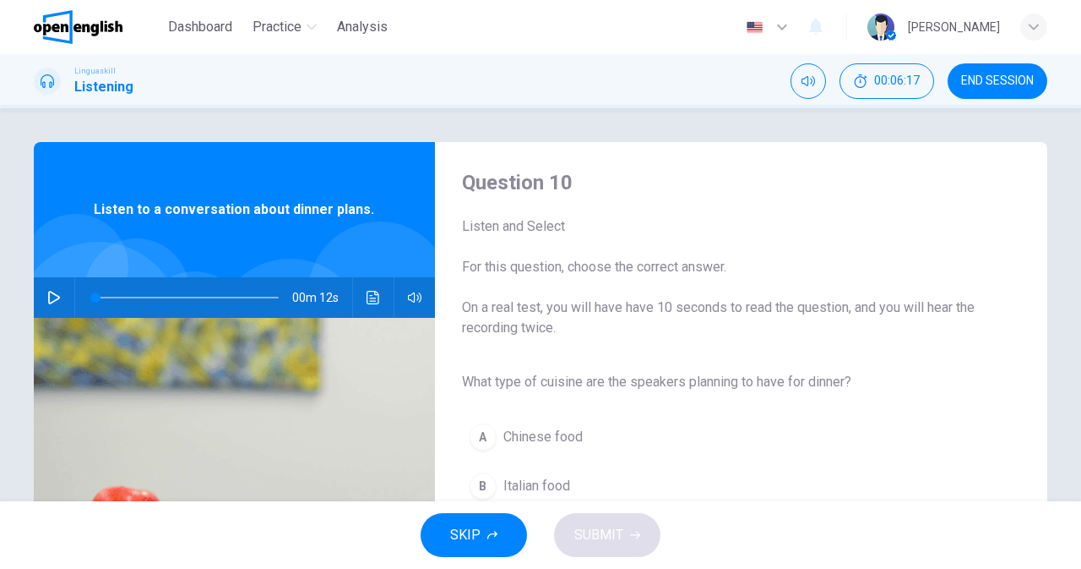
click at [50, 302] on icon "button" at bounding box center [54, 298] width 12 height 14
type input "*"
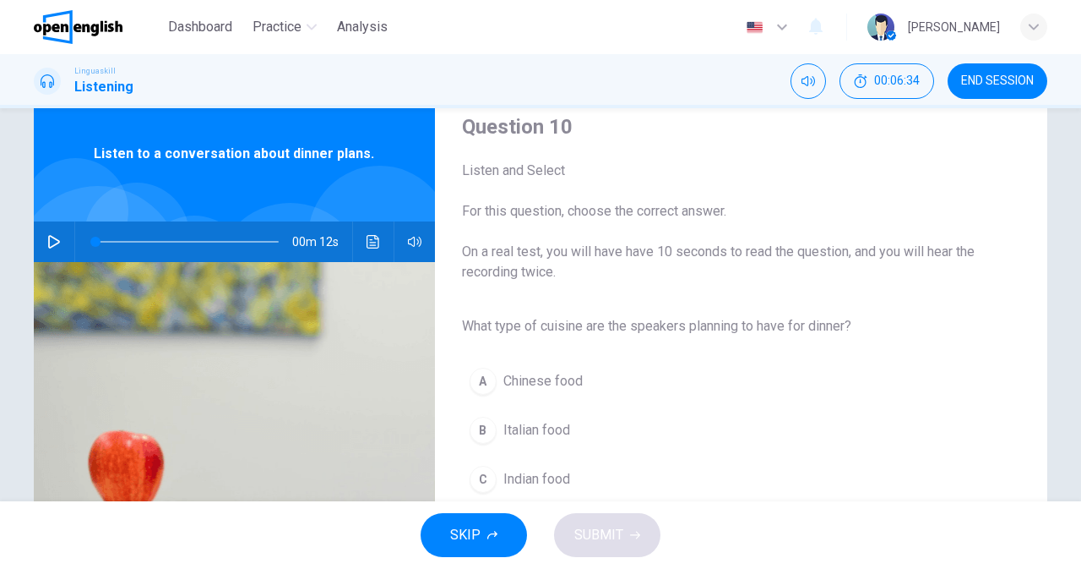
scroll to position [63, 0]
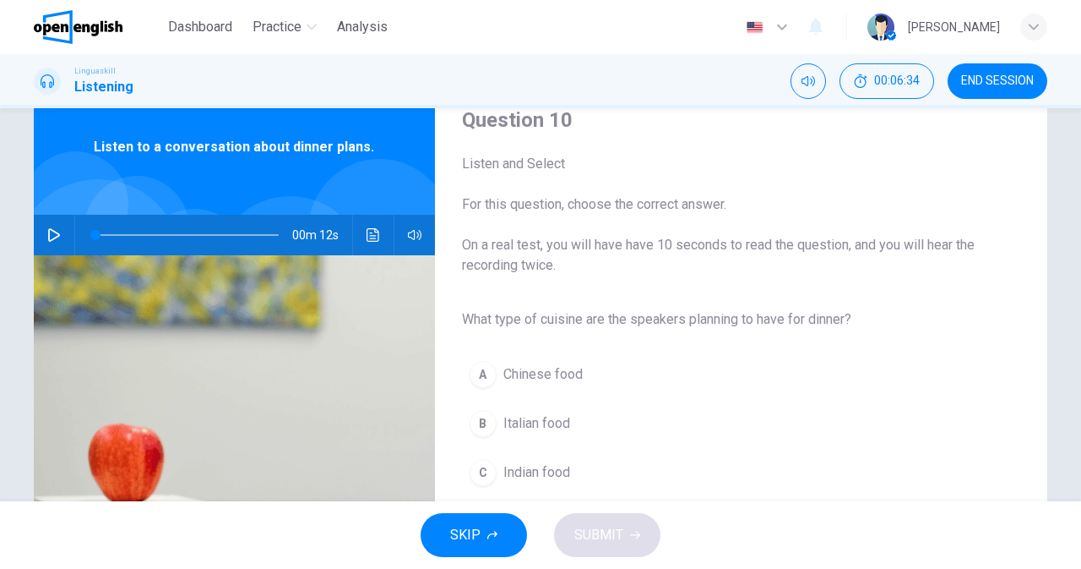
click at [553, 430] on span "Italian food" at bounding box center [537, 423] width 67 height 20
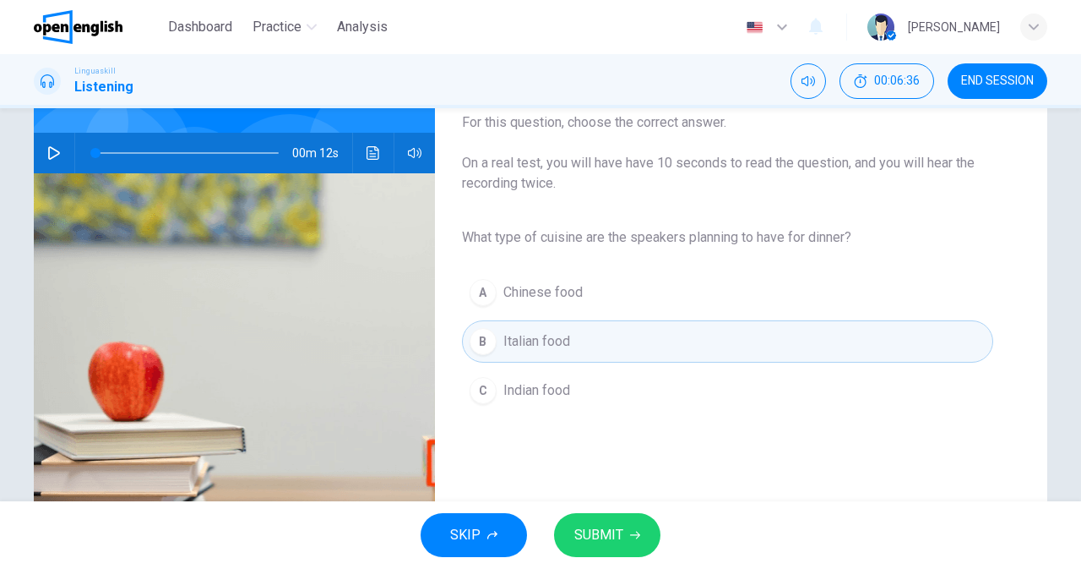
scroll to position [262, 0]
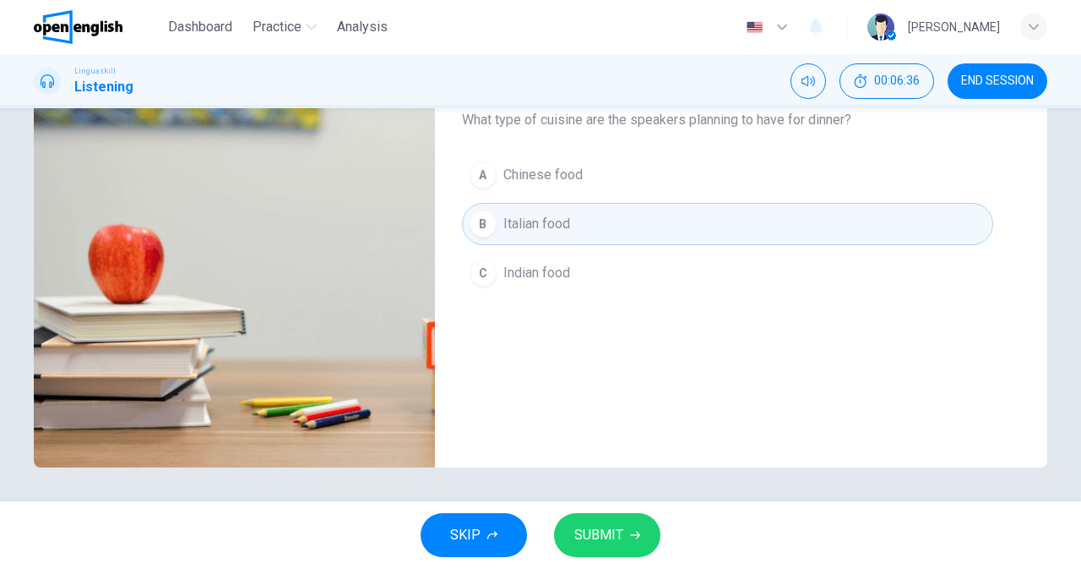
click at [634, 542] on button "SUBMIT" at bounding box center [607, 535] width 106 height 44
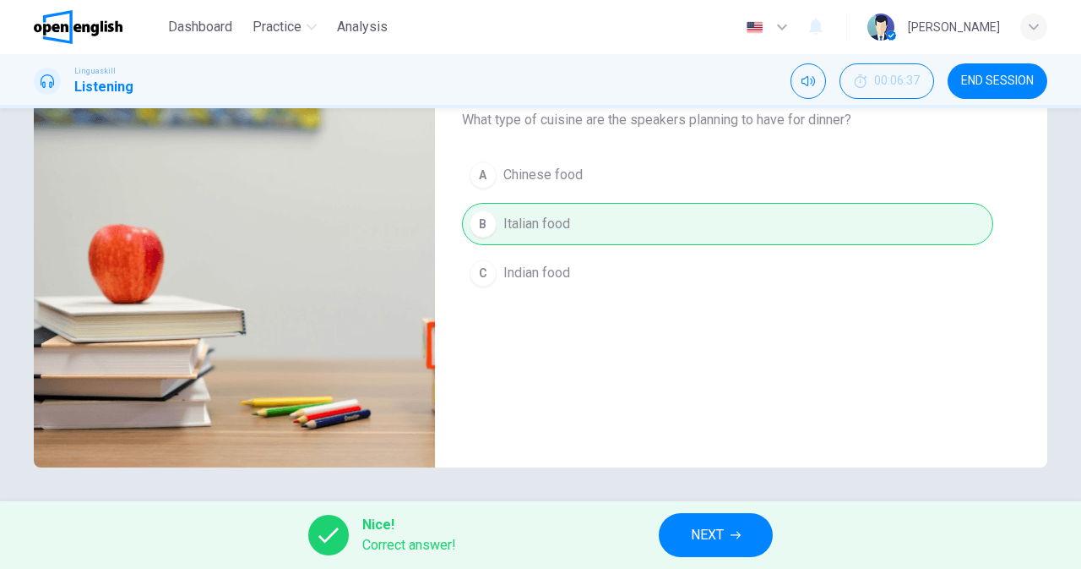
click at [730, 530] on button "NEXT" at bounding box center [716, 535] width 114 height 44
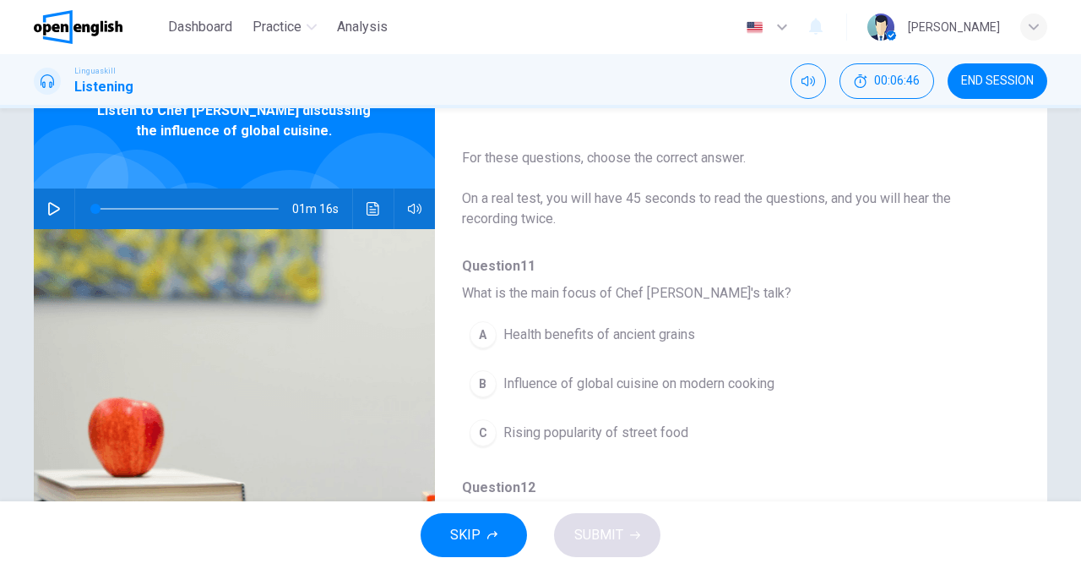
scroll to position [70, 0]
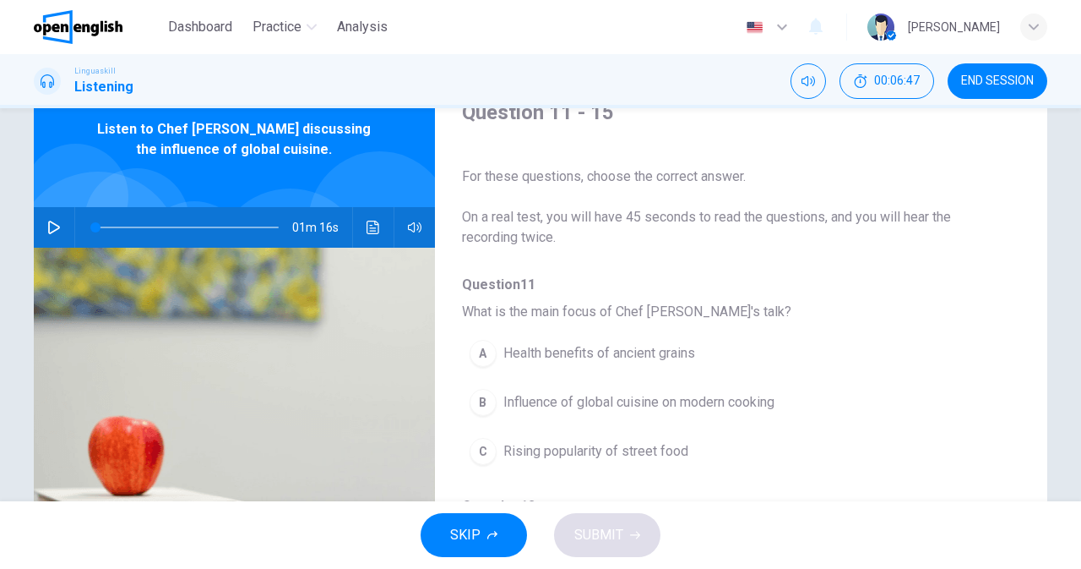
click at [51, 220] on icon "button" at bounding box center [54, 227] width 14 height 14
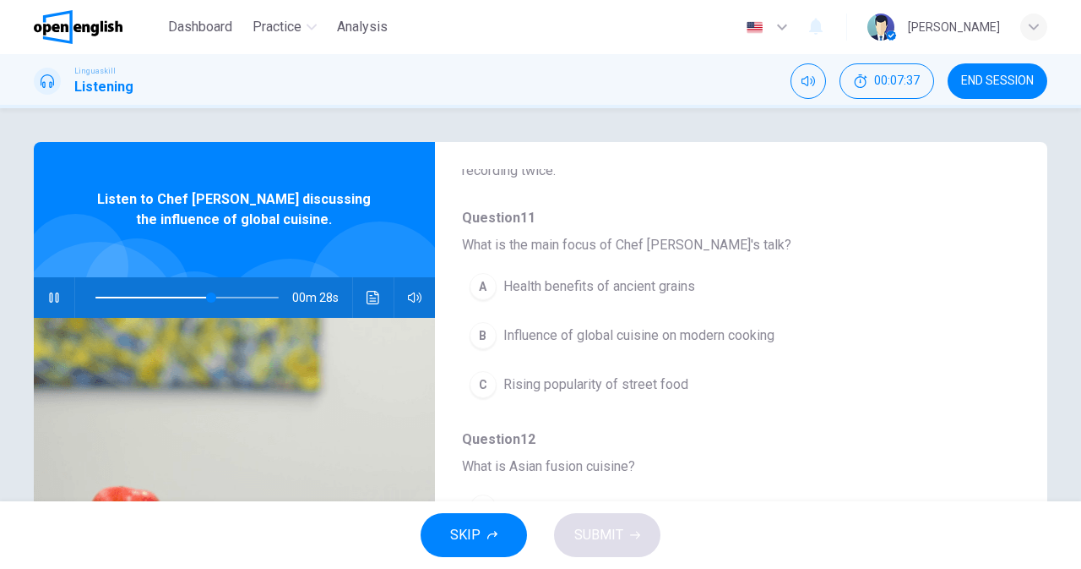
scroll to position [166, 0]
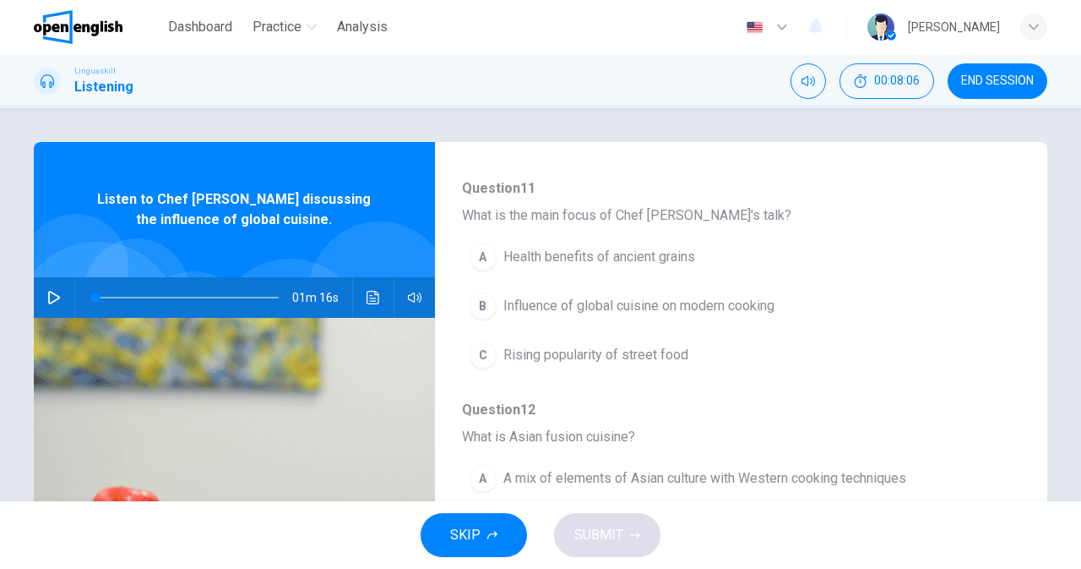
click at [371, 297] on icon "Click to see the audio transcription" at bounding box center [374, 298] width 14 height 14
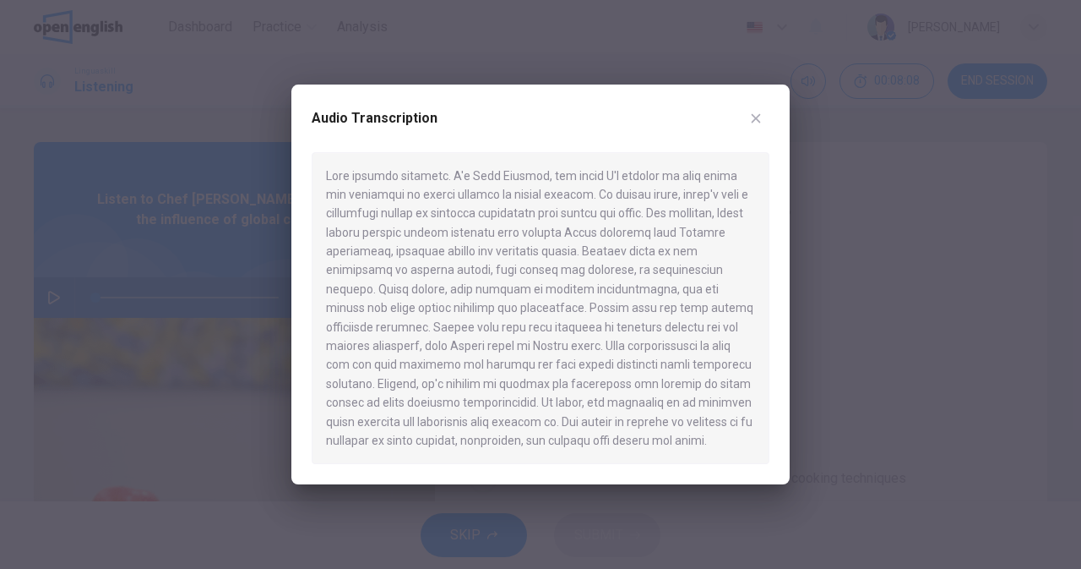
click at [759, 113] on icon "button" at bounding box center [756, 119] width 14 height 14
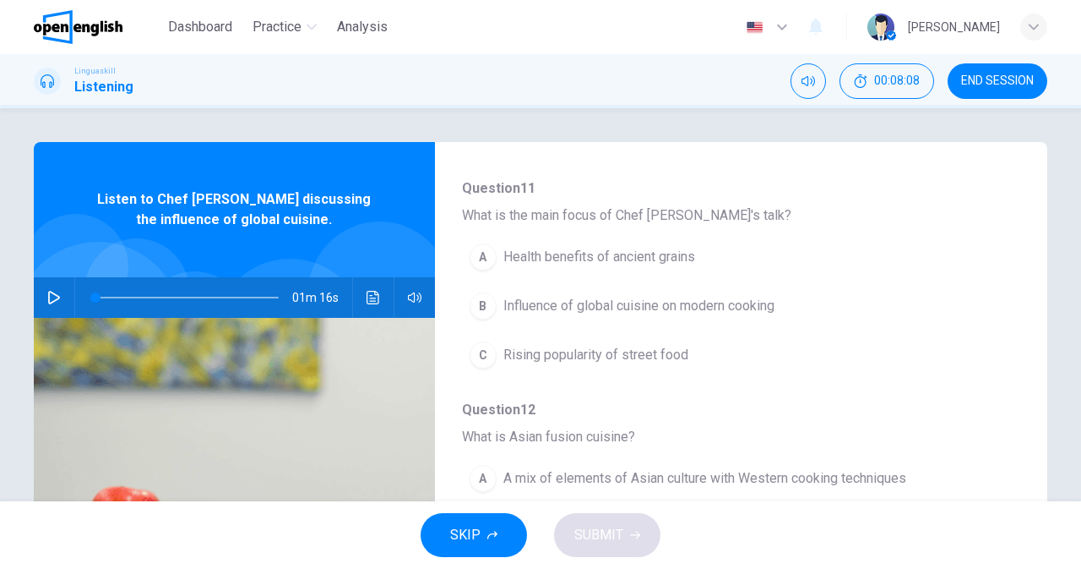
click at [51, 310] on button "button" at bounding box center [54, 297] width 27 height 41
click at [374, 297] on icon "Click to see the audio transcription" at bounding box center [373, 298] width 13 height 14
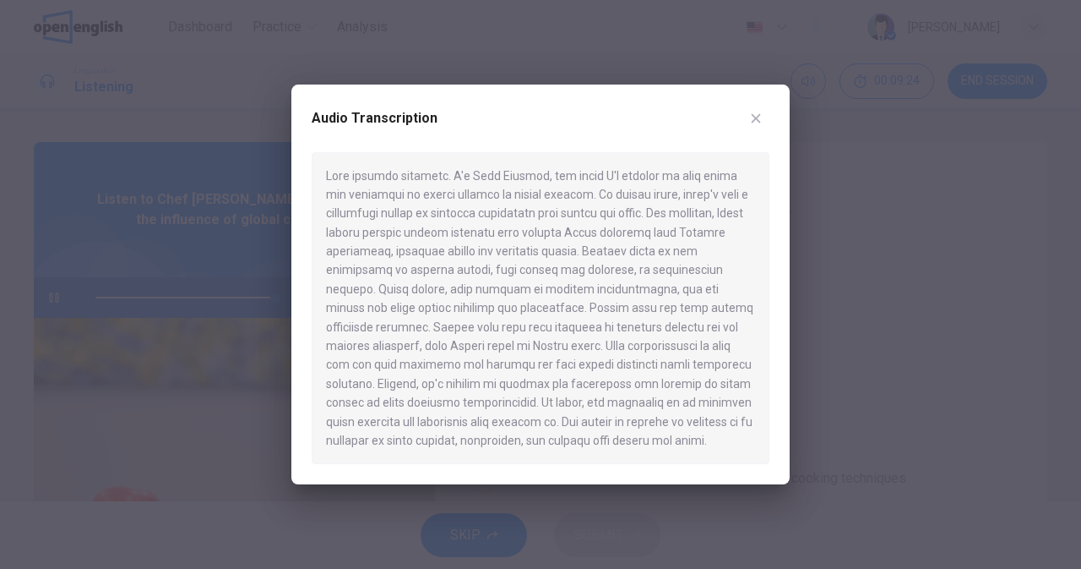
click at [763, 119] on button "button" at bounding box center [756, 118] width 27 height 27
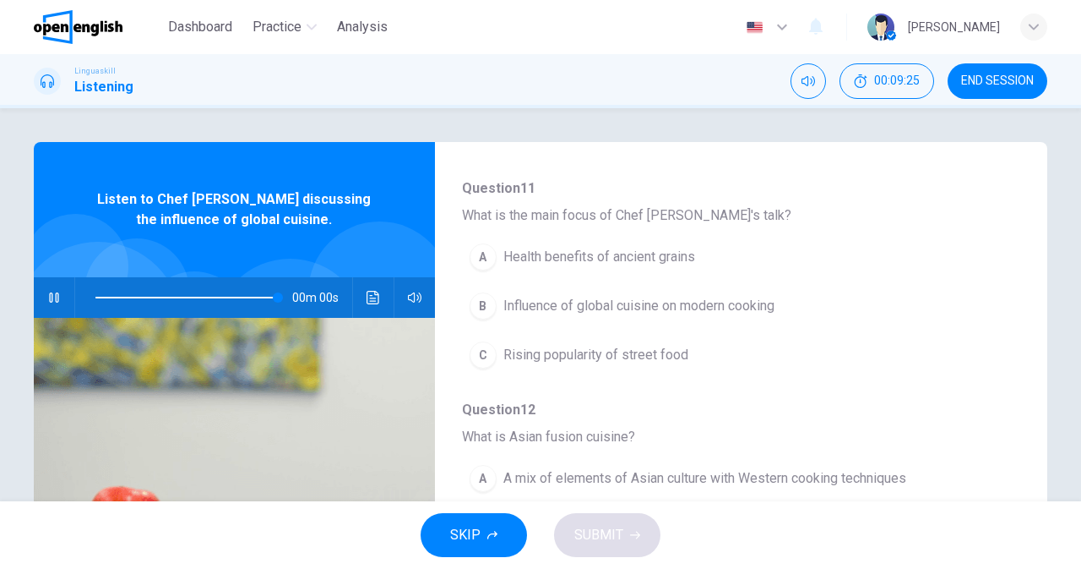
type input "*"
click at [729, 307] on span "Influence of global cuisine on modern cooking" at bounding box center [639, 306] width 271 height 20
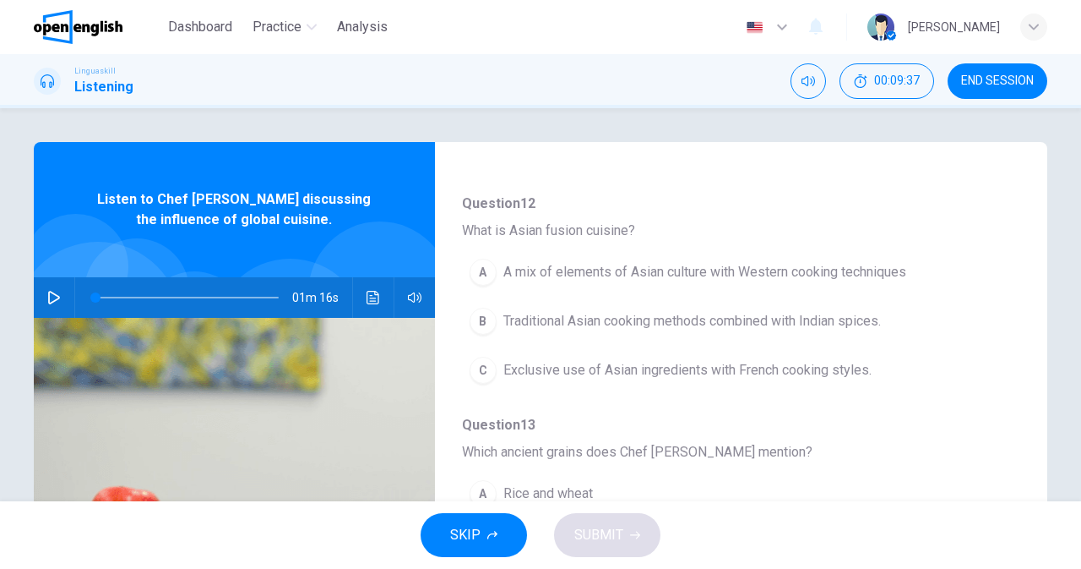
scroll to position [386, 0]
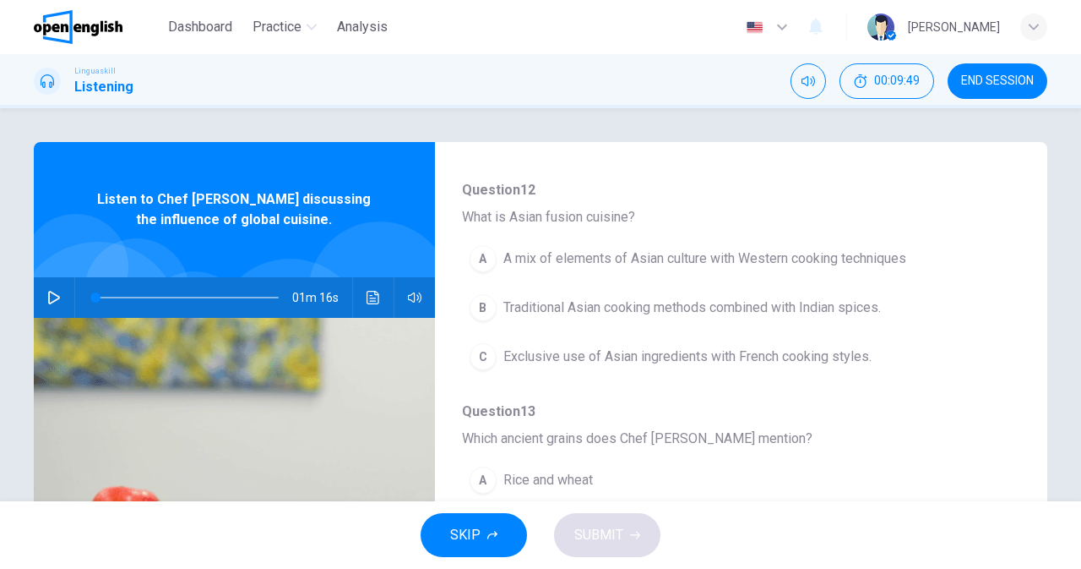
click at [900, 258] on span "A mix of elements of Asian culture with Western cooking techniques" at bounding box center [705, 258] width 403 height 20
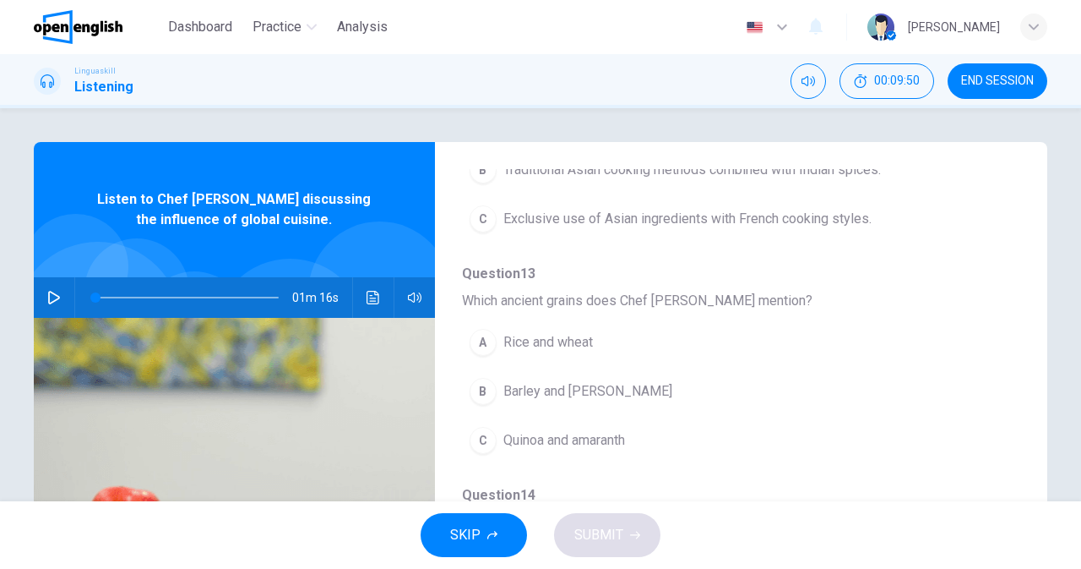
scroll to position [536, 0]
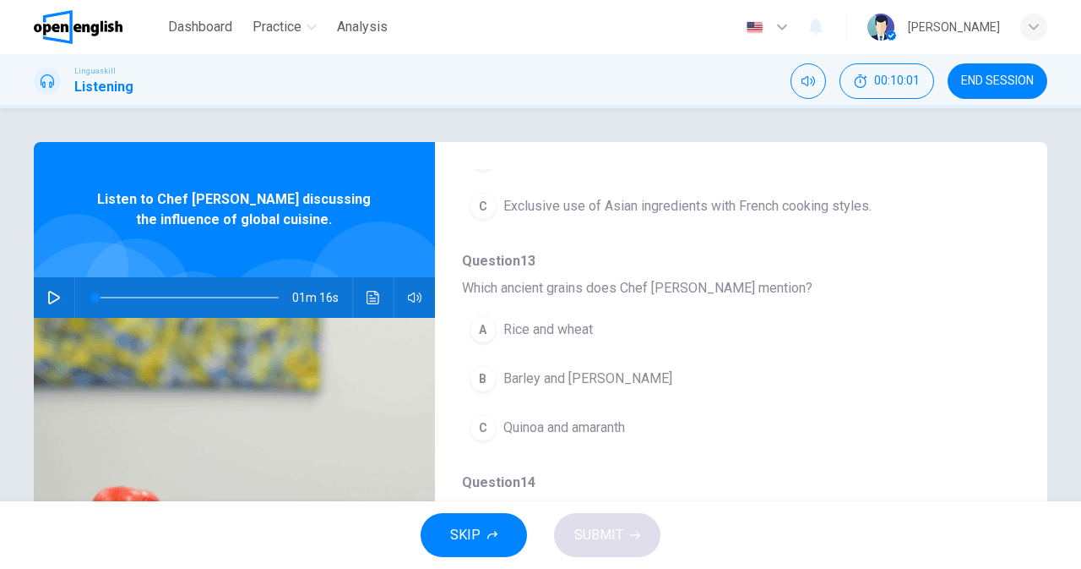
click at [607, 436] on span "Quinoa and amaranth" at bounding box center [565, 427] width 122 height 20
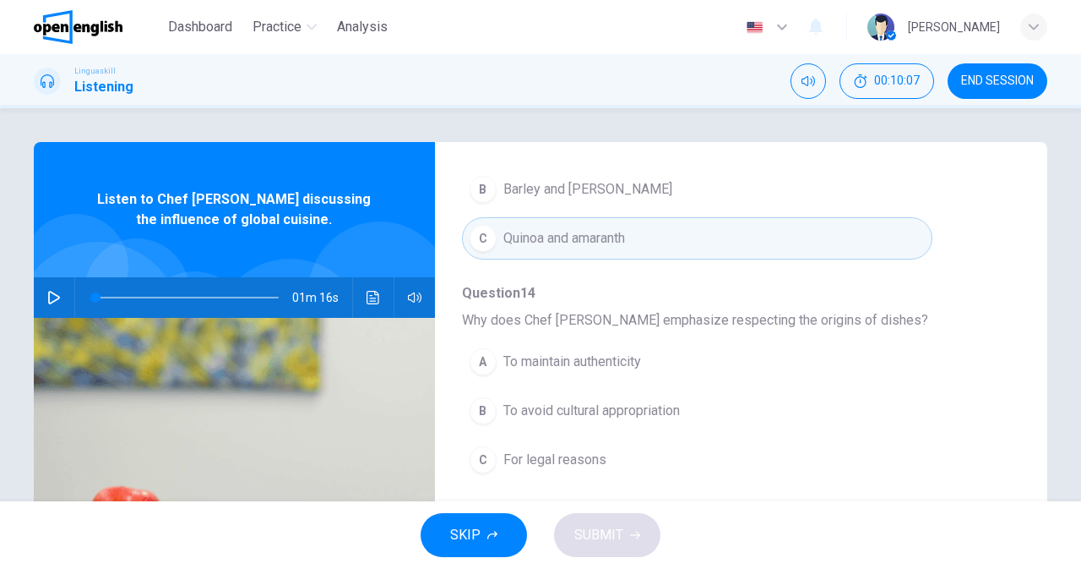
scroll to position [729, 0]
click at [617, 362] on span "To maintain authenticity" at bounding box center [573, 358] width 138 height 20
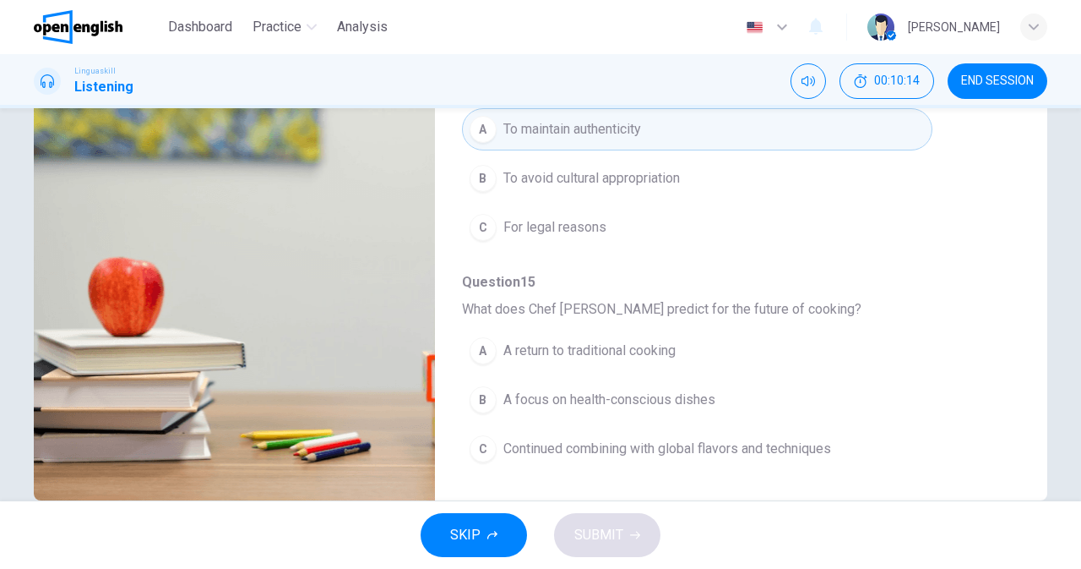
scroll to position [253, 0]
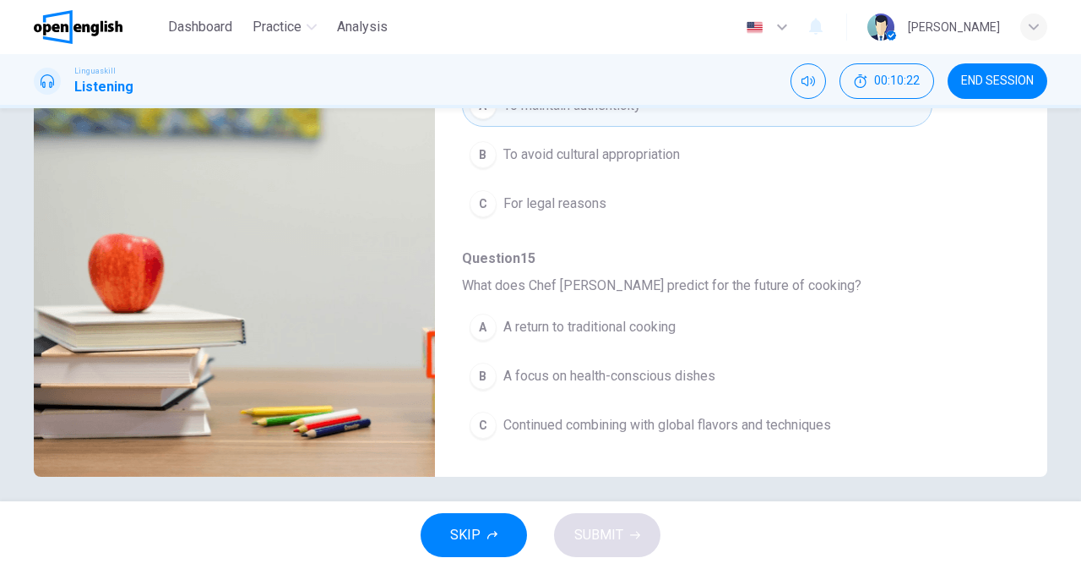
click at [683, 384] on span "A focus on health-conscious dishes" at bounding box center [610, 376] width 212 height 20
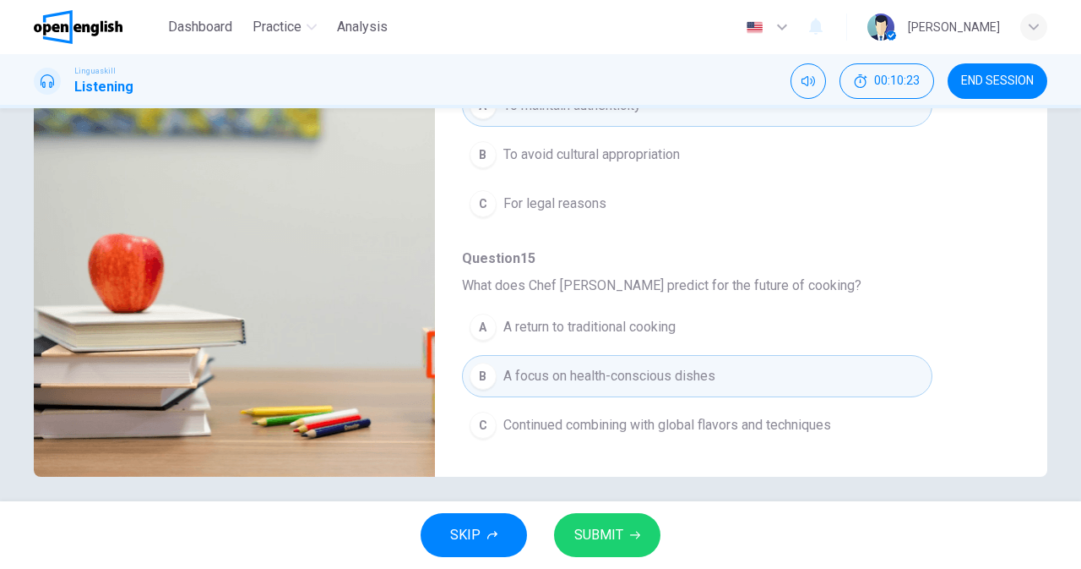
click at [650, 433] on span "Continued combining with global flavors and techniques" at bounding box center [668, 425] width 328 height 20
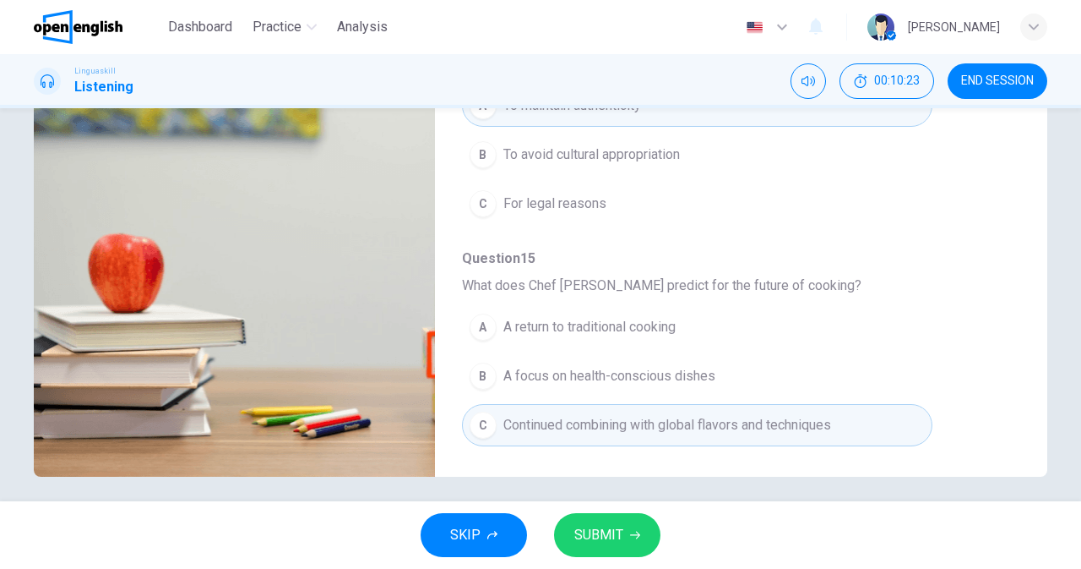
click at [616, 531] on span "SUBMIT" at bounding box center [598, 535] width 49 height 24
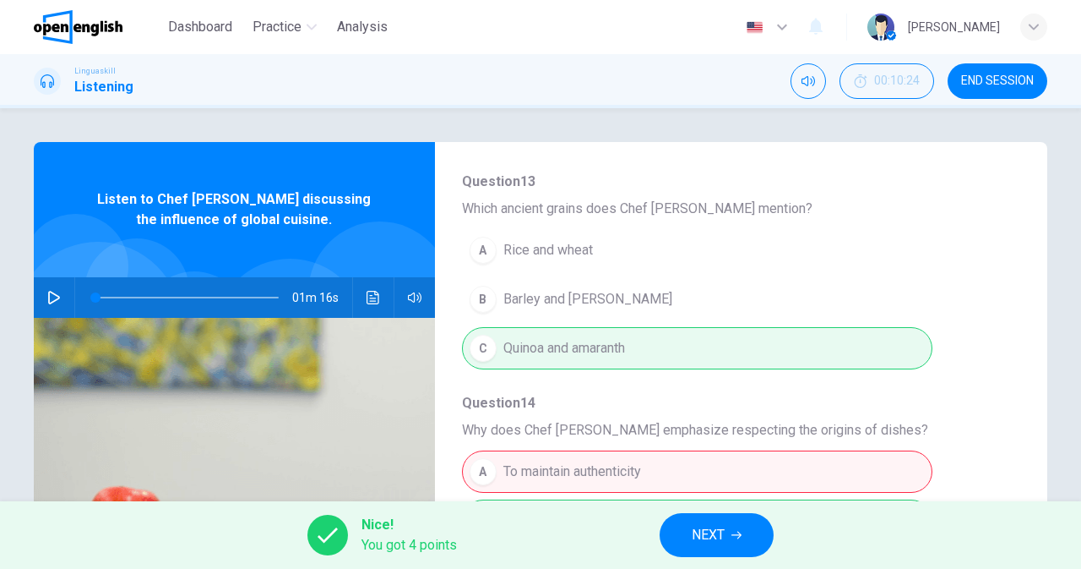
scroll to position [632, 0]
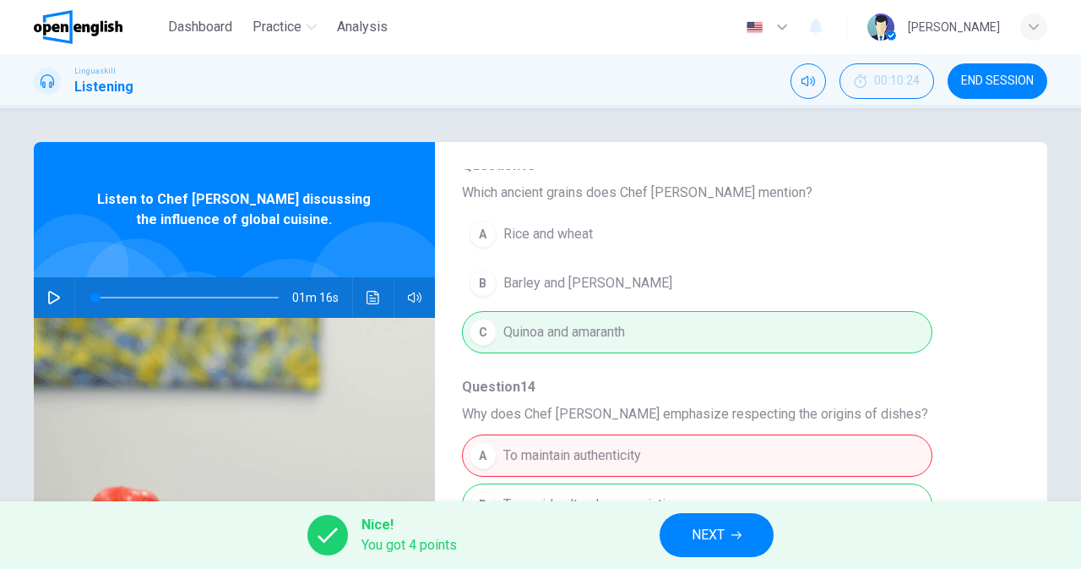
click at [715, 524] on span "NEXT" at bounding box center [708, 535] width 33 height 24
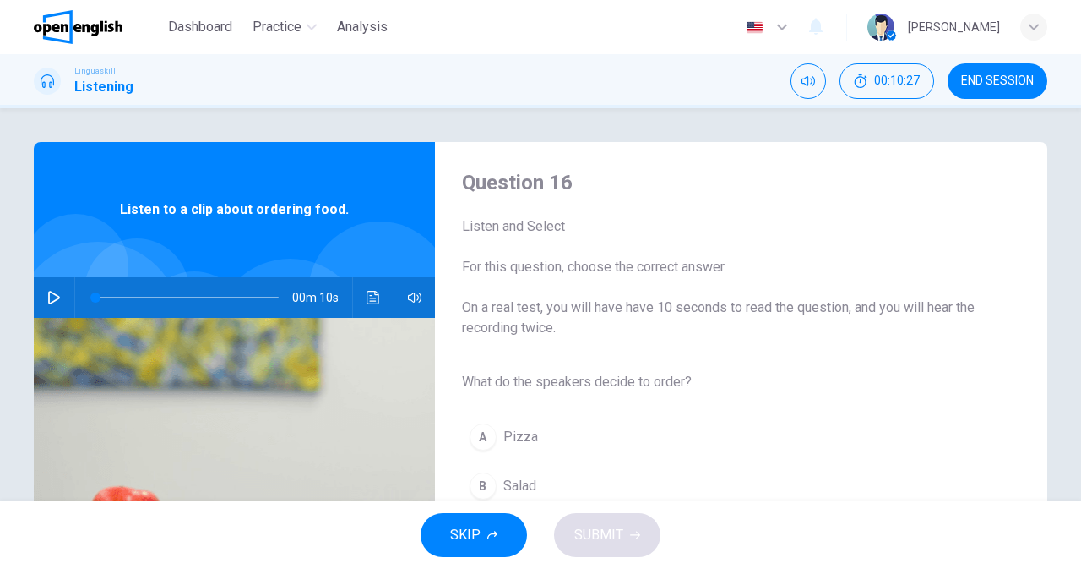
click at [997, 87] on span "END SESSION" at bounding box center [997, 81] width 73 height 14
